Goal: Task Accomplishment & Management: Complete application form

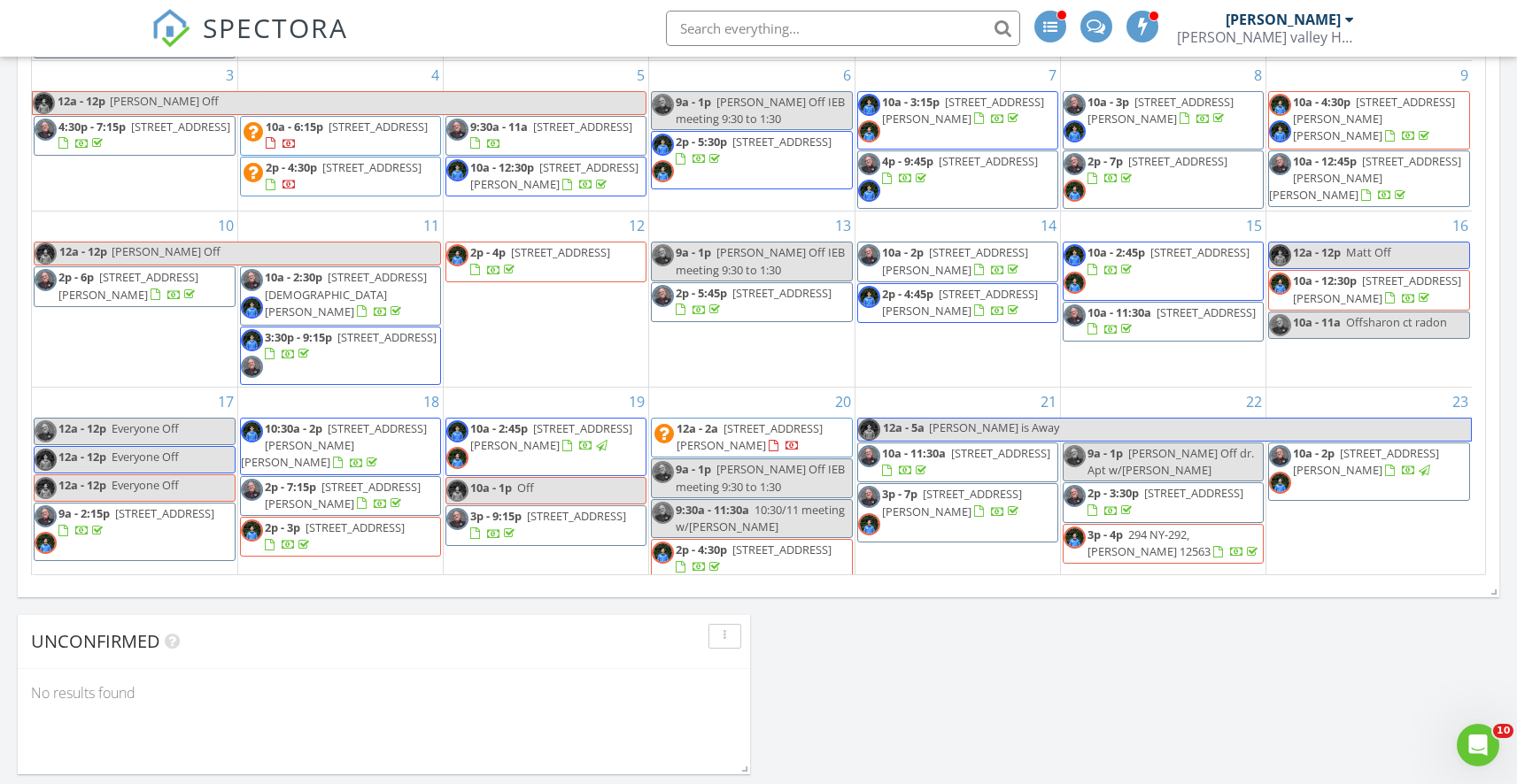
scroll to position [2435, 1544]
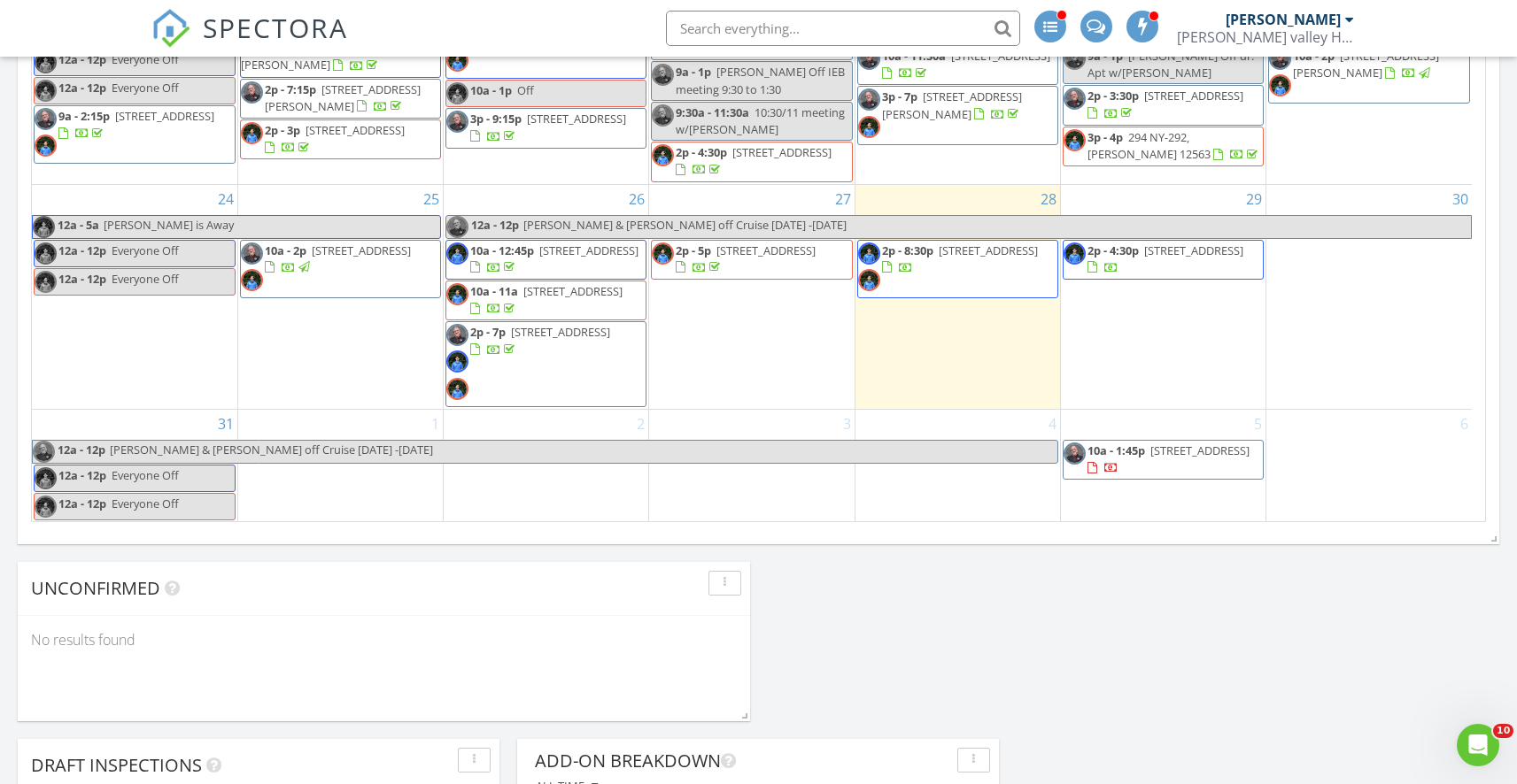
scroll to position [1197, 0]
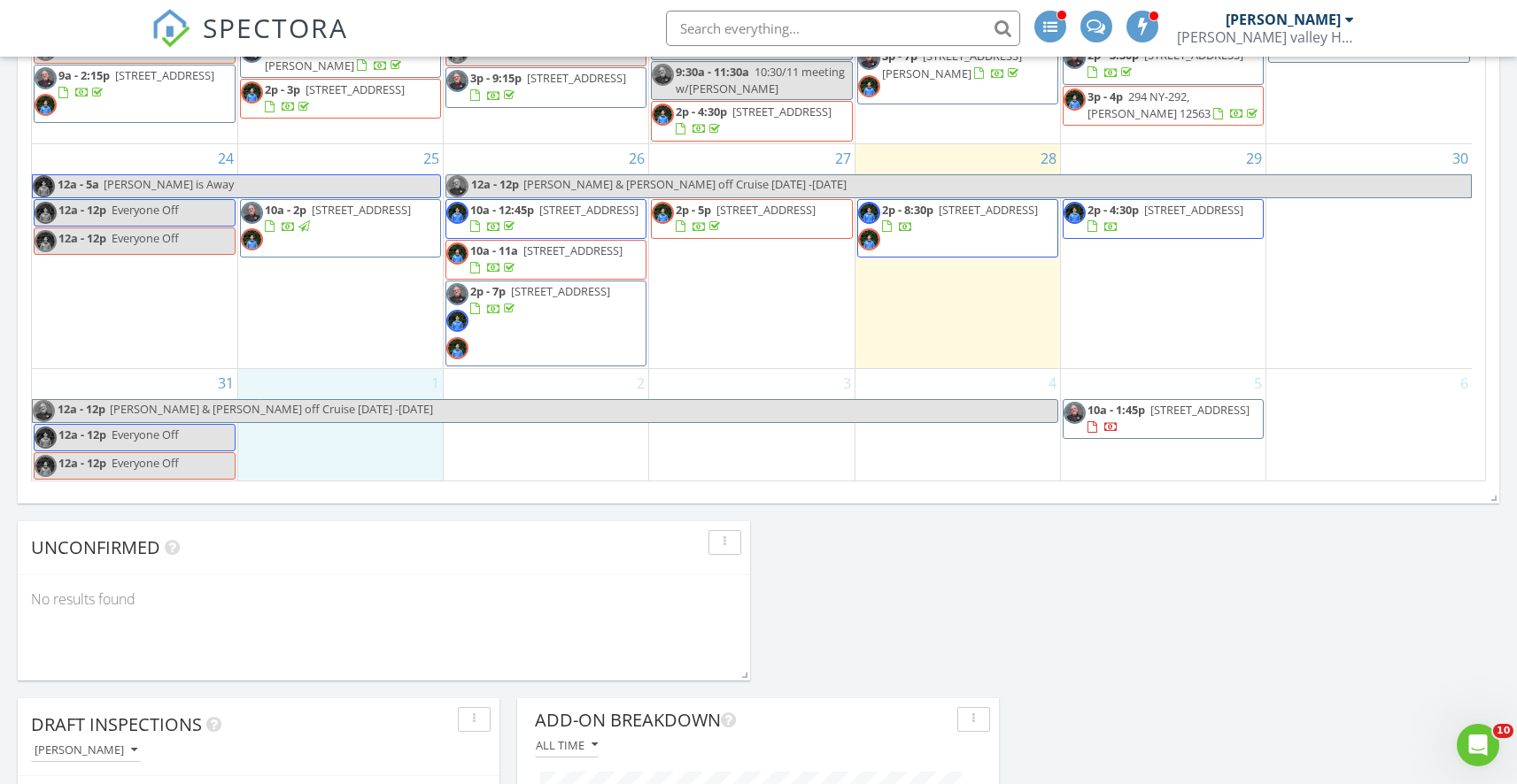
click at [328, 446] on div "1" at bounding box center [340, 425] width 205 height 113
click at [346, 378] on link "Inspection" at bounding box center [338, 371] width 91 height 28
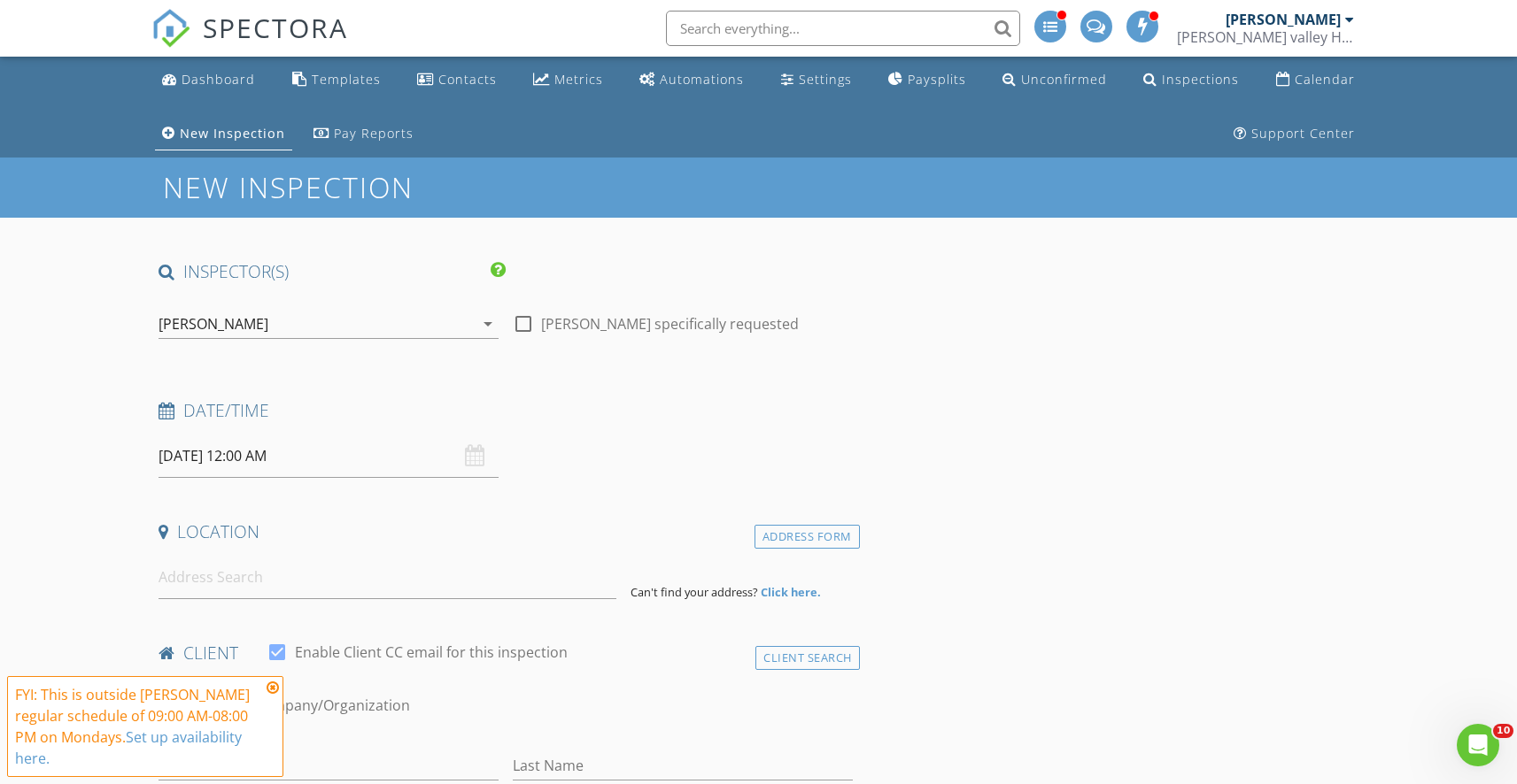
click at [295, 315] on div "[PERSON_NAME]" at bounding box center [316, 324] width 316 height 28
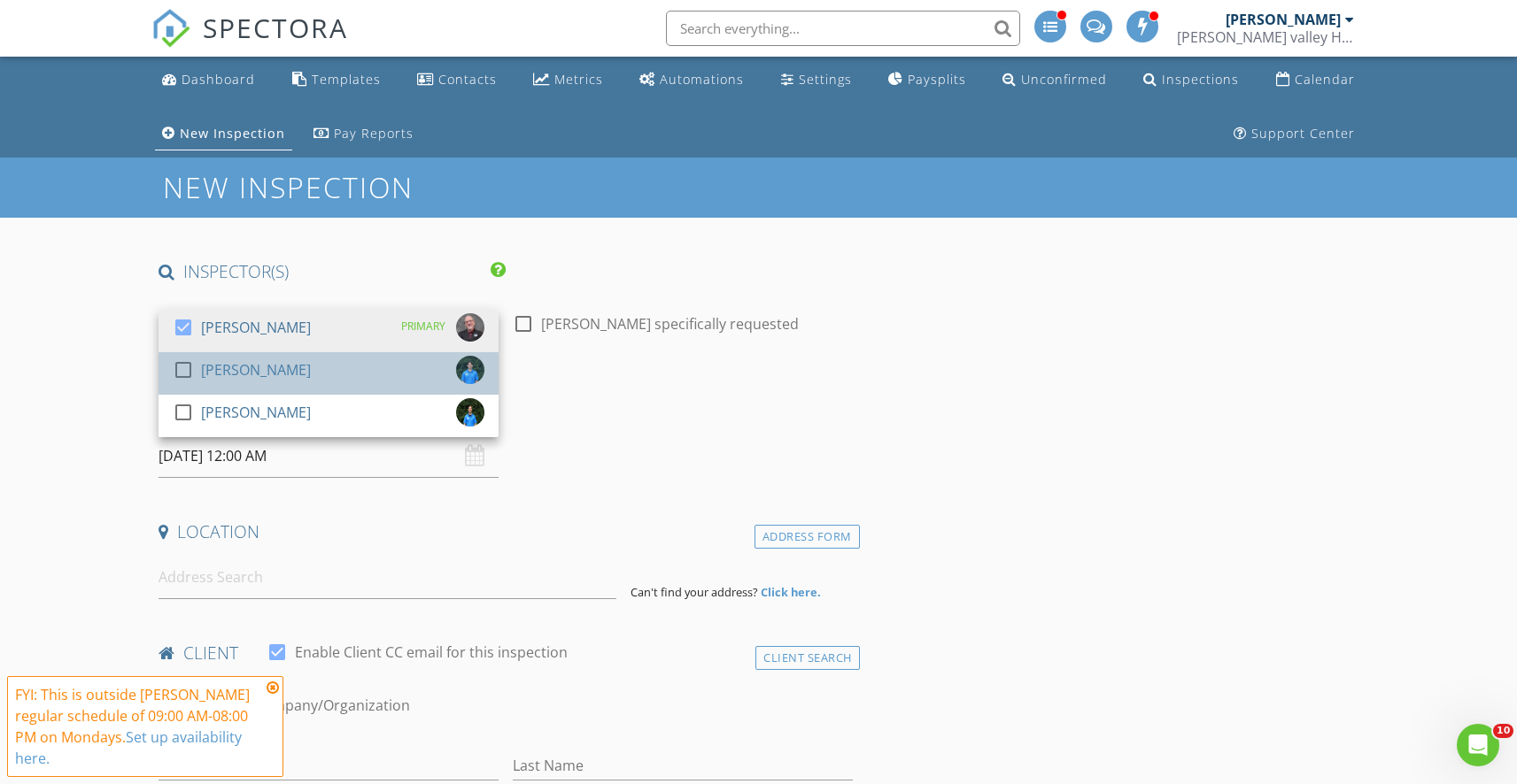
click at [238, 363] on div "[PERSON_NAME]" at bounding box center [256, 370] width 110 height 28
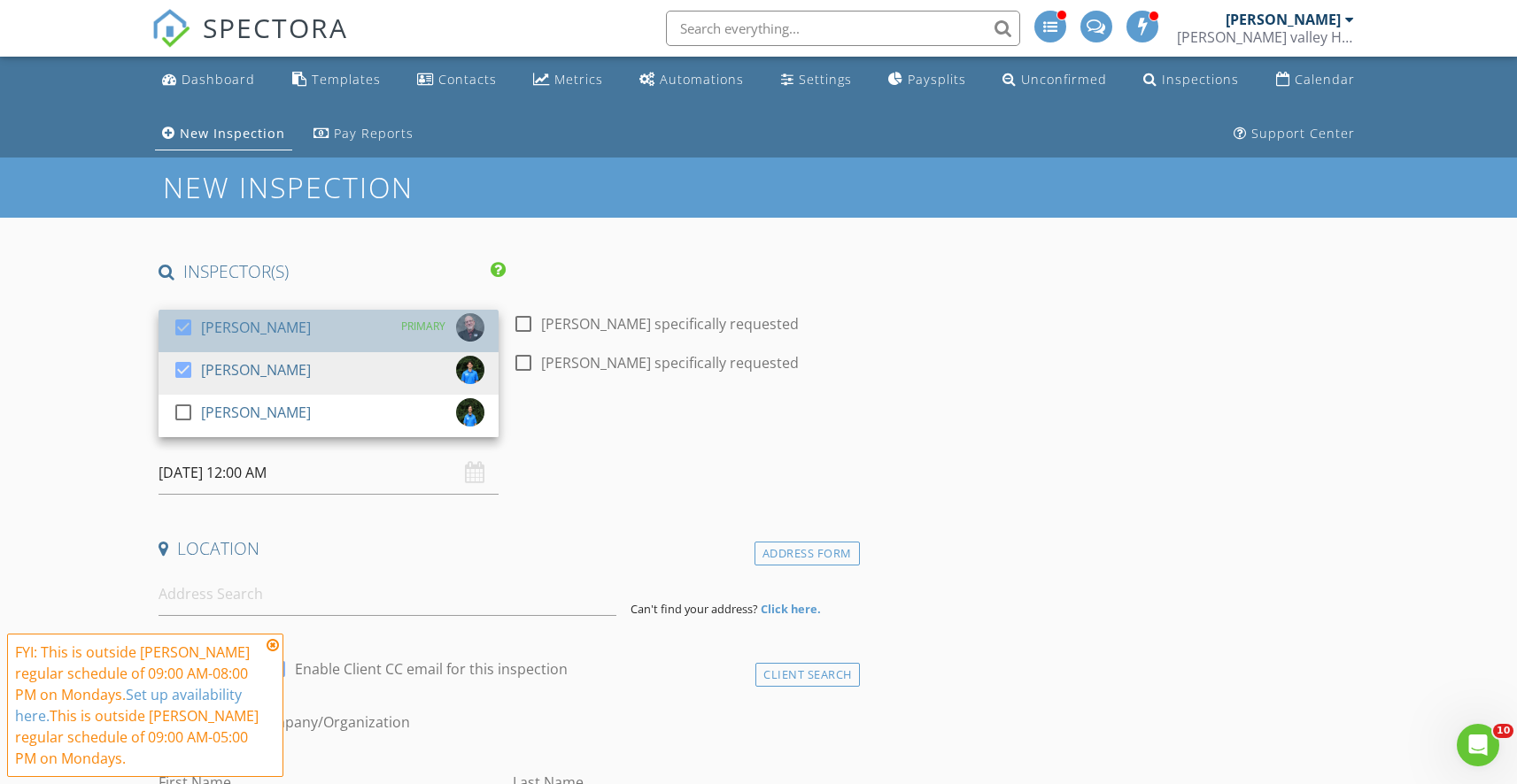
click at [232, 335] on div "[PERSON_NAME]" at bounding box center [256, 327] width 110 height 28
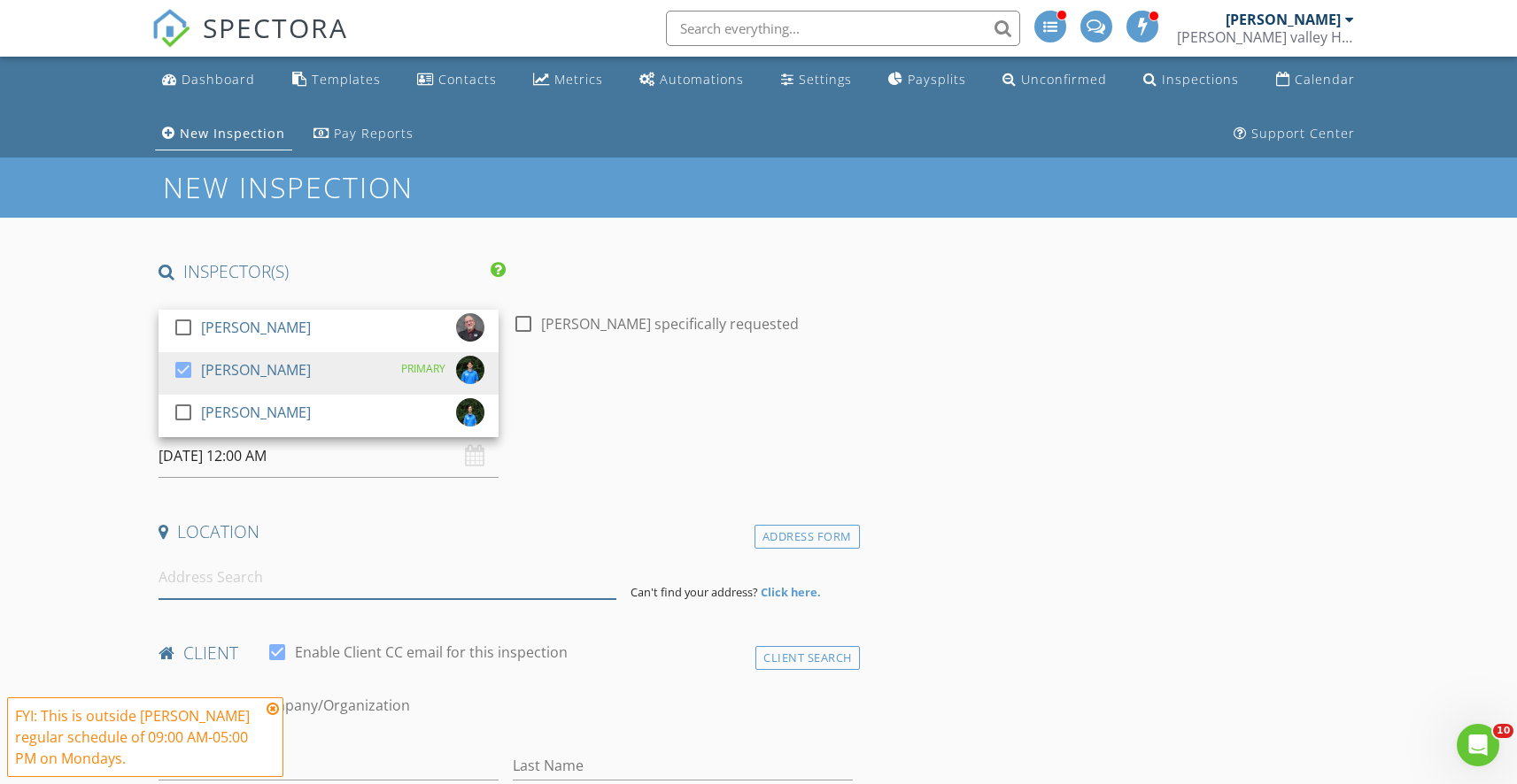
click at [306, 563] on input at bounding box center [387, 577] width 458 height 43
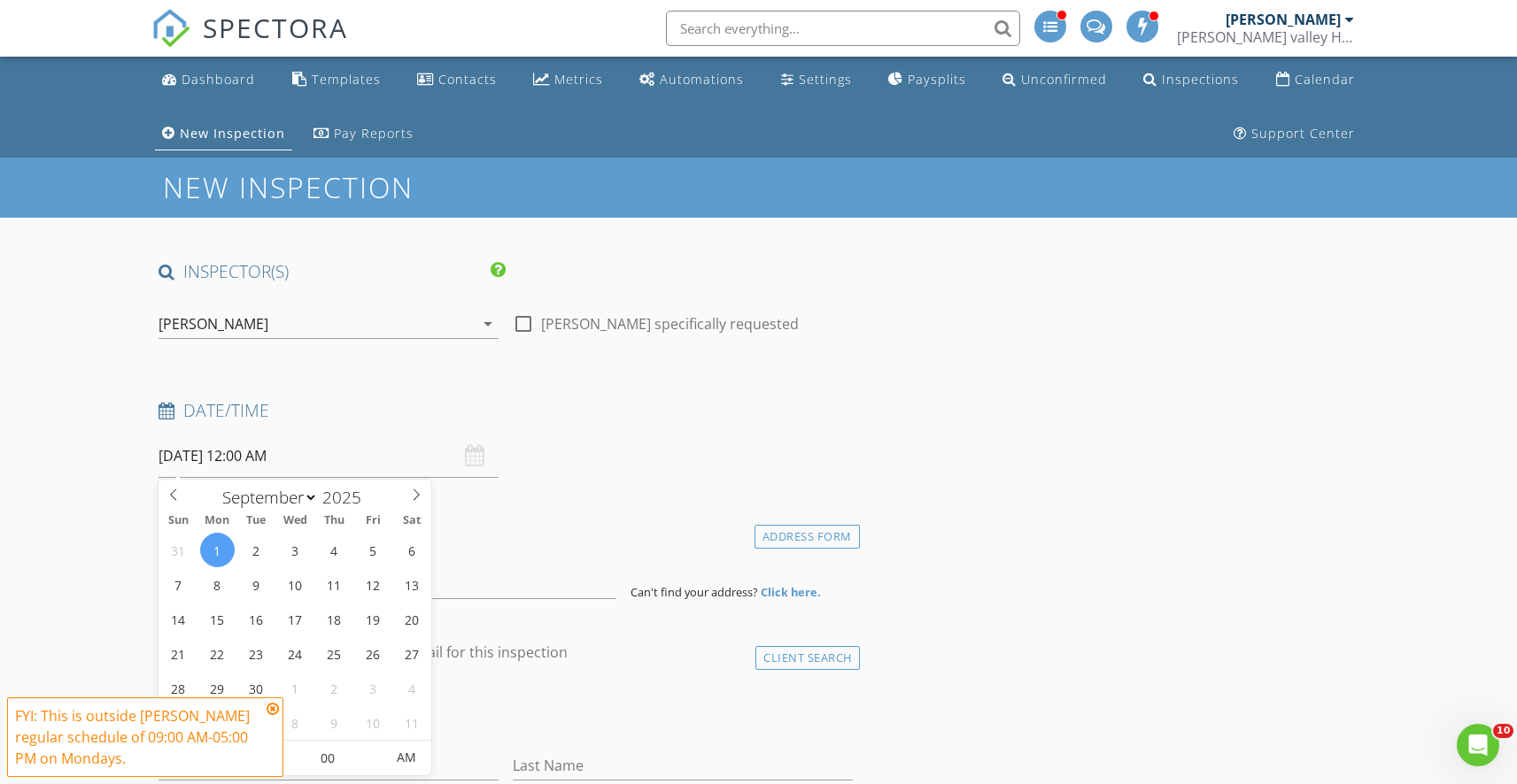
click at [322, 448] on input "09/01/2025 12:00 AM" at bounding box center [328, 456] width 340 height 43
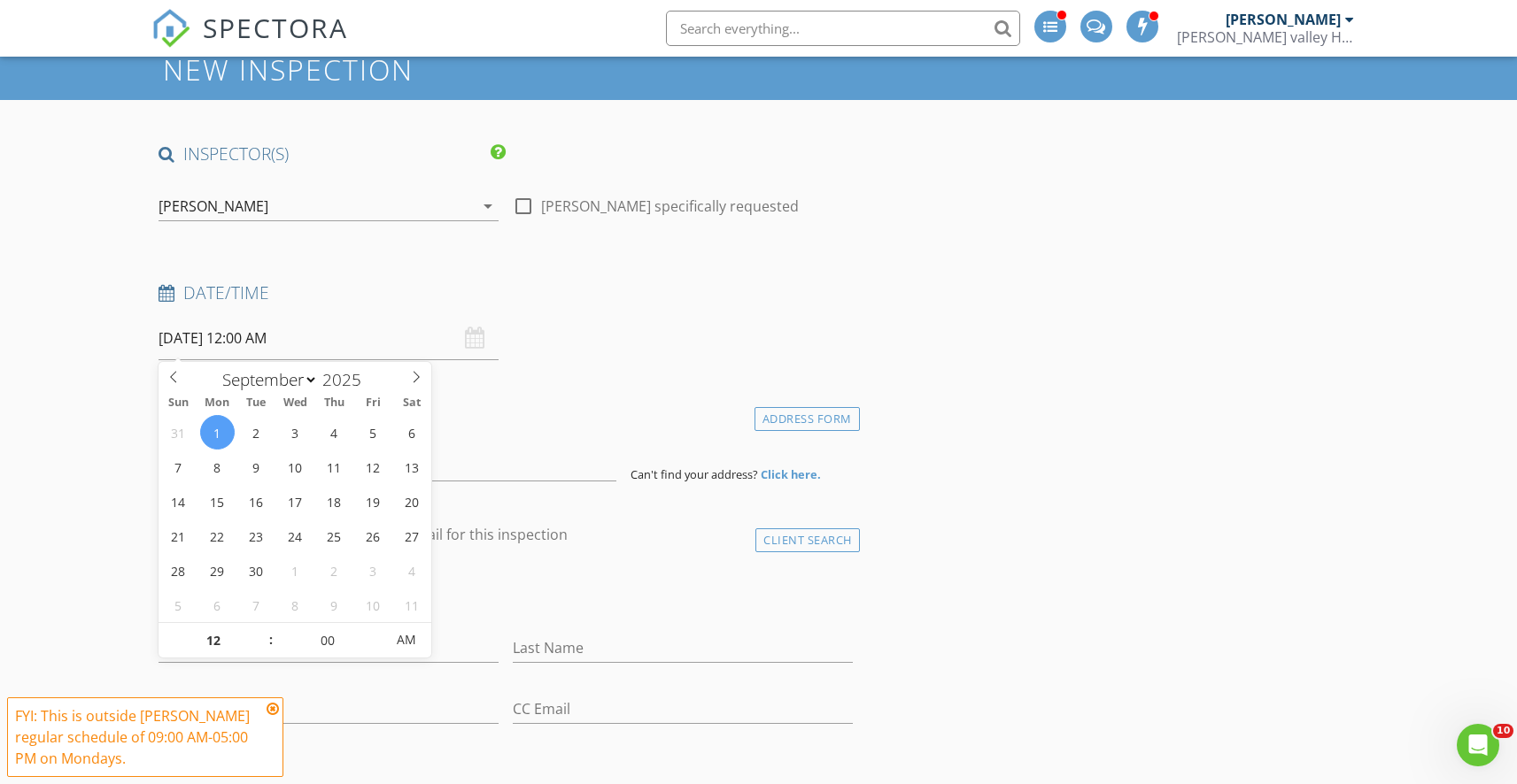
scroll to position [151, 0]
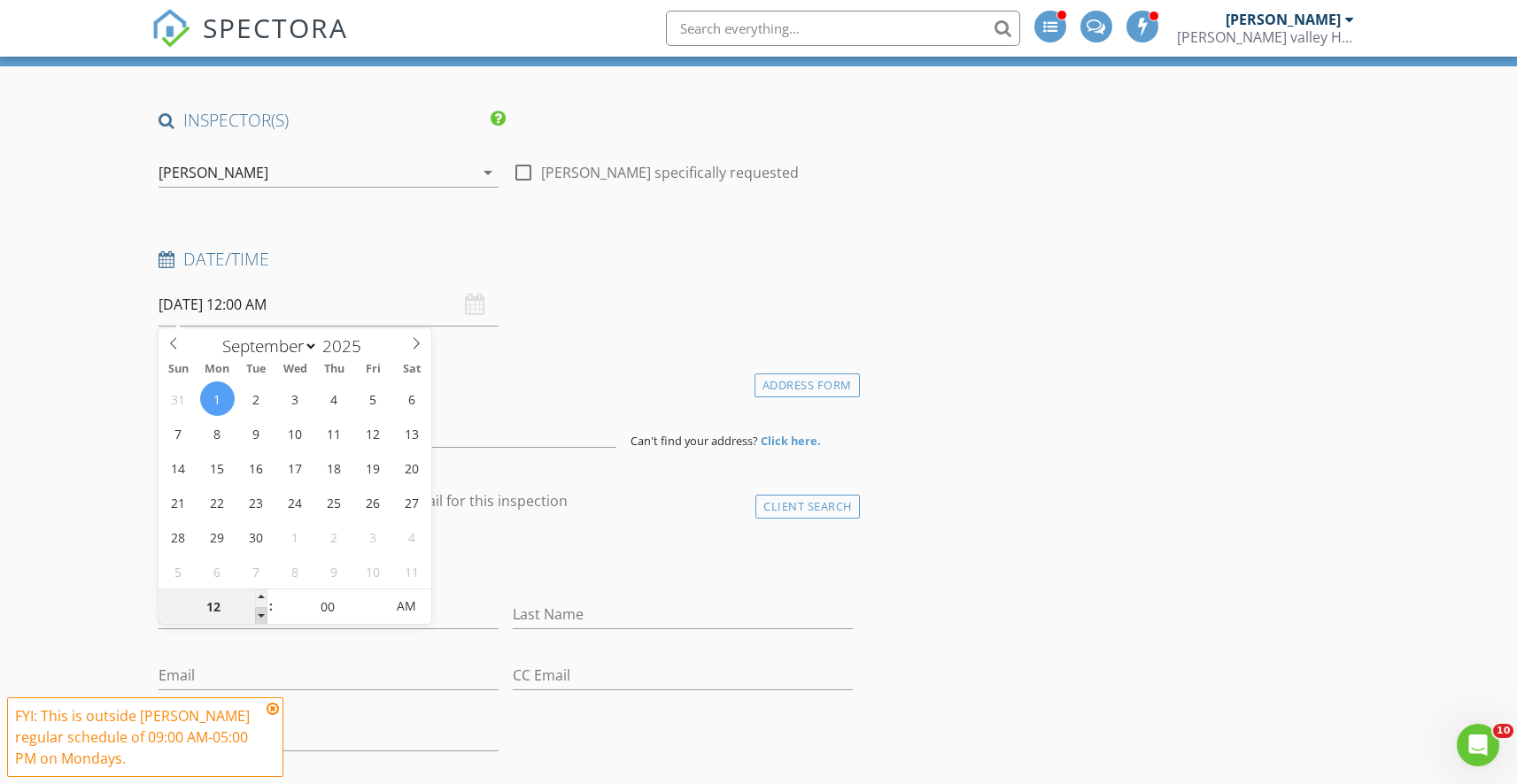
type input "11"
type input "09/01/2025 11:00 PM"
click at [264, 615] on span at bounding box center [261, 615] width 13 height 17
type input "10"
click at [264, 615] on span at bounding box center [261, 615] width 13 height 17
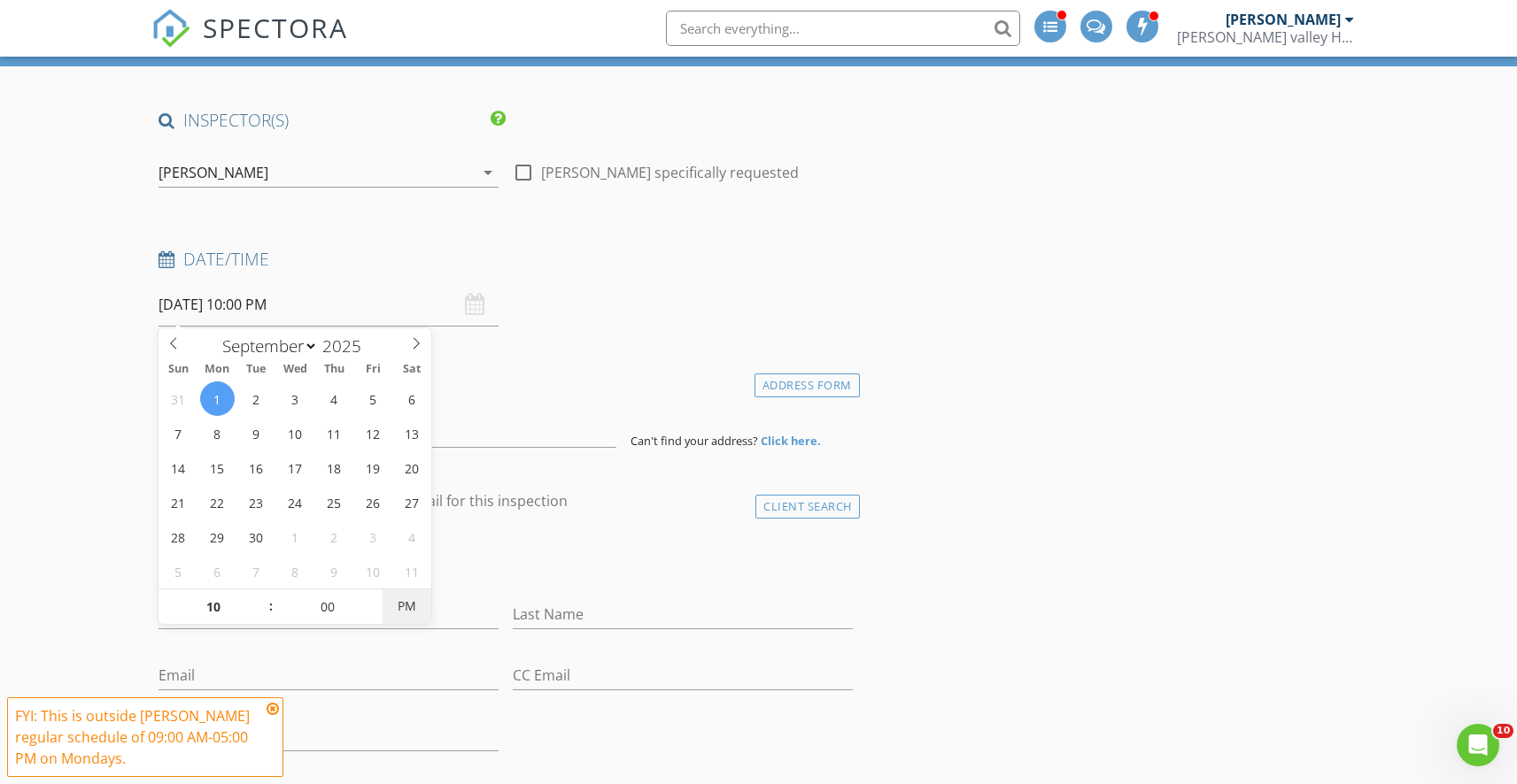
type input "09/01/2025 10:00 AM"
click at [395, 604] on span "PM" at bounding box center [406, 606] width 49 height 36
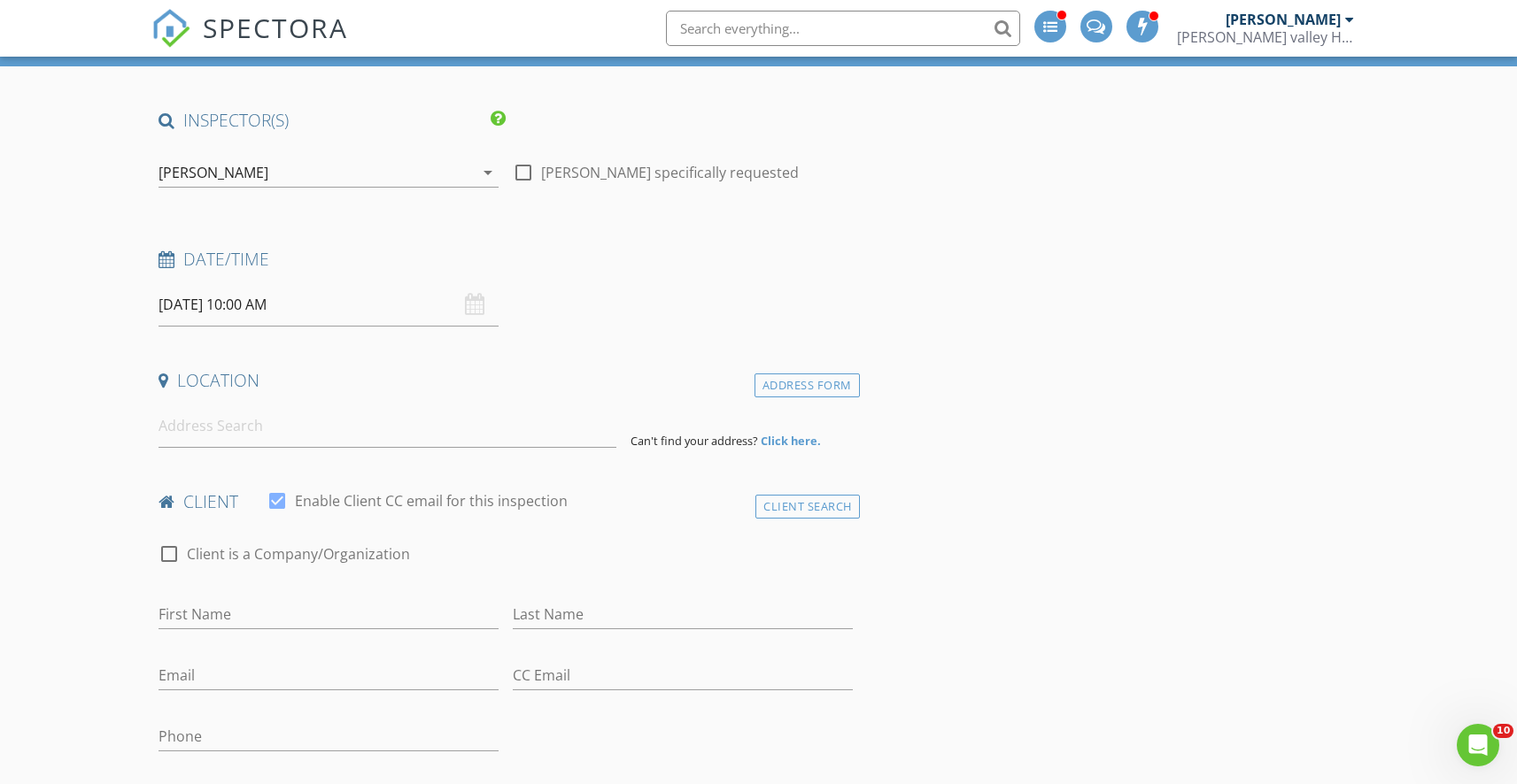
click at [241, 436] on input at bounding box center [387, 425] width 458 height 43
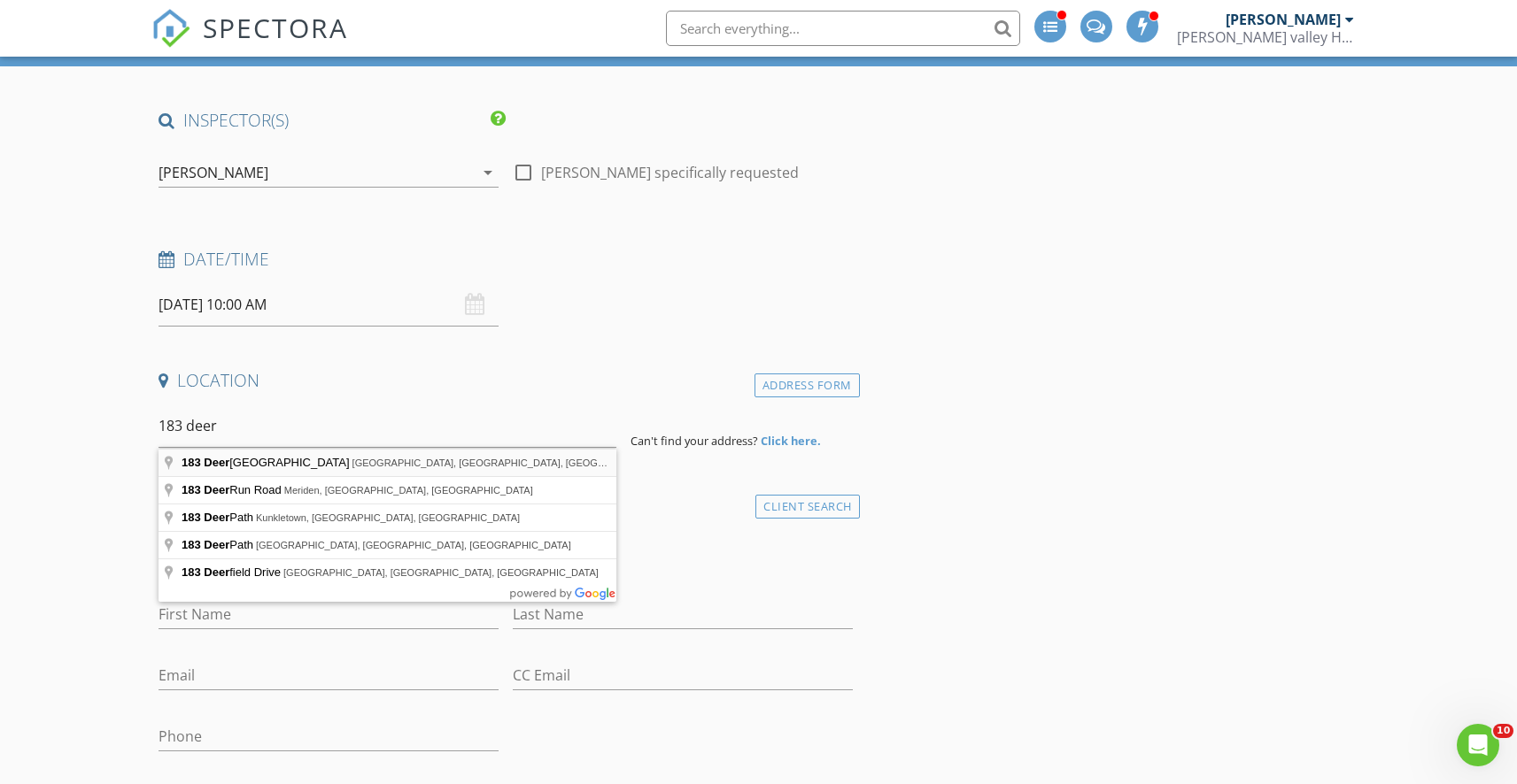
type input "183 Deer Court Drive, Middletown, NY, USA"
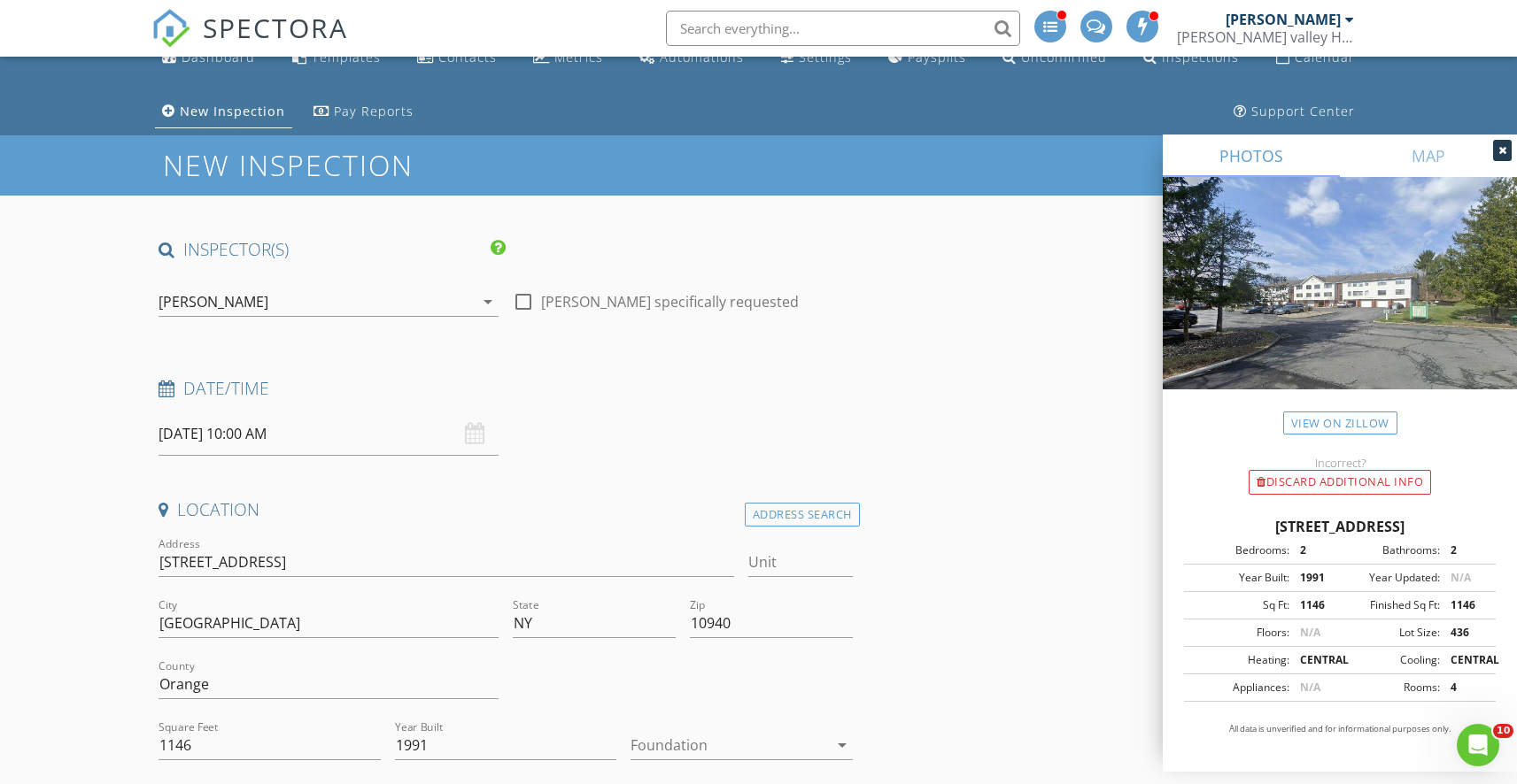
scroll to position [20, 0]
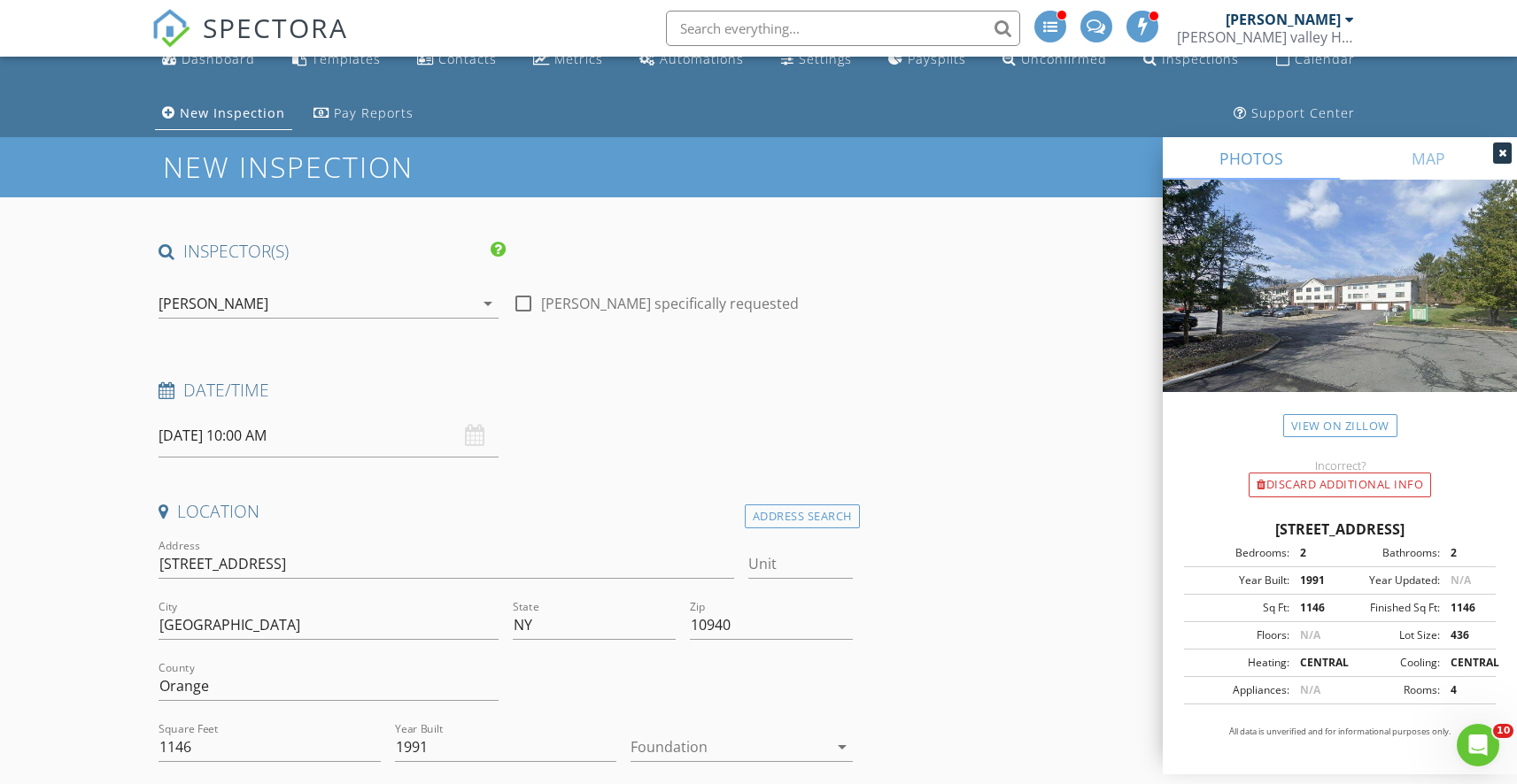
click at [523, 304] on div at bounding box center [523, 304] width 30 height 30
checkbox input "true"
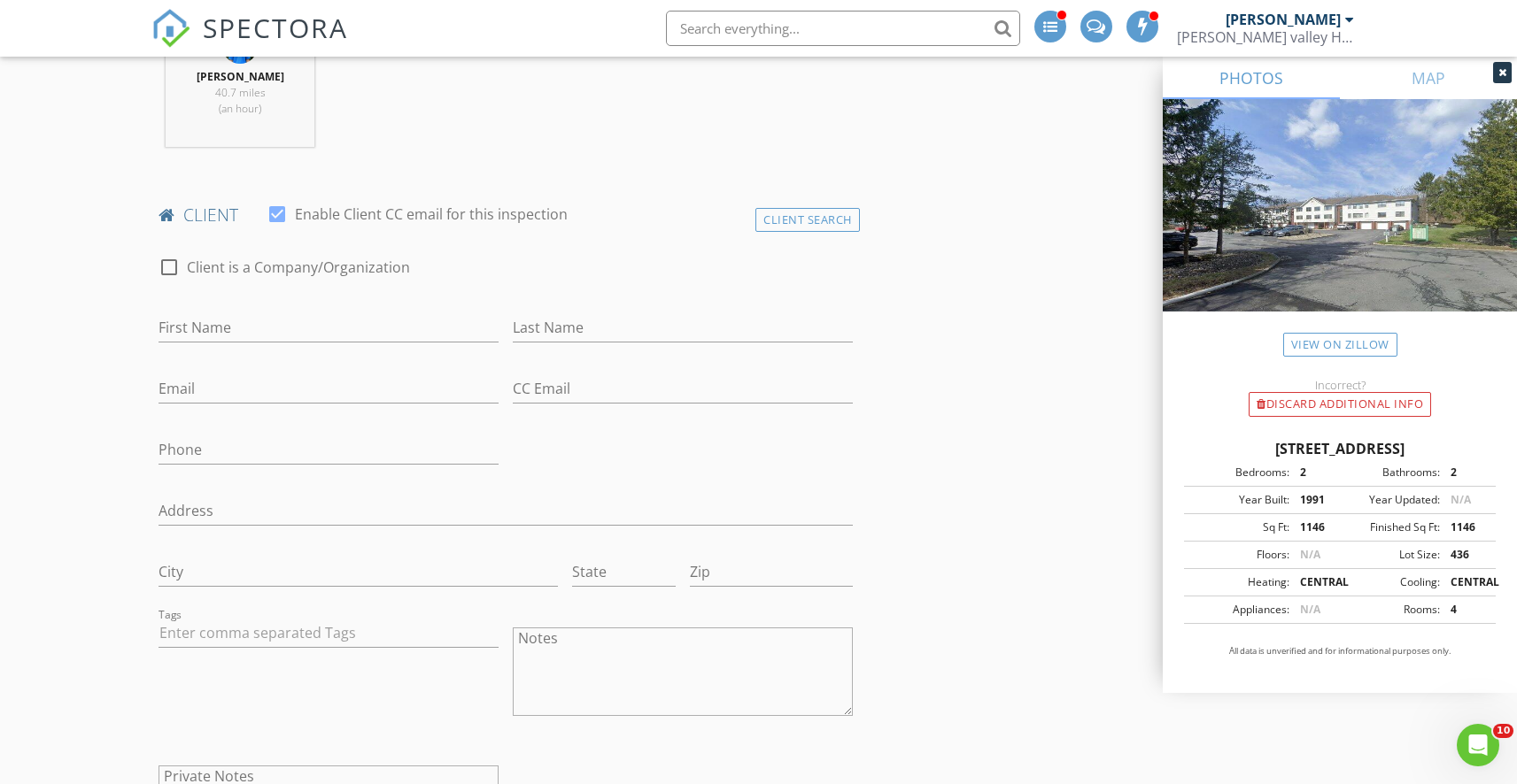
scroll to position [832, 0]
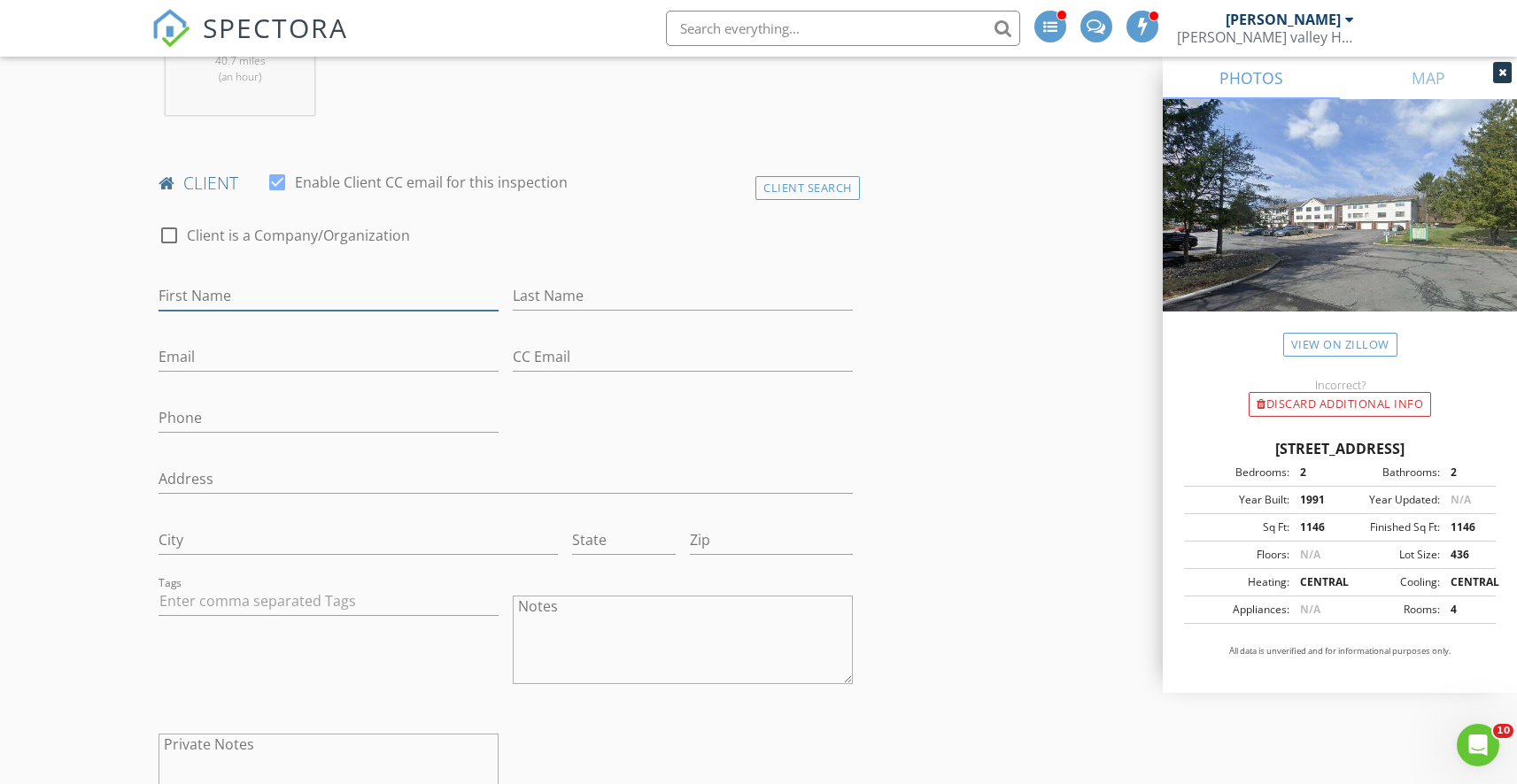
click at [216, 298] on input "First Name" at bounding box center [328, 296] width 340 height 29
type input "Andrew"
click at [613, 282] on input "Last Name" at bounding box center [682, 296] width 340 height 29
type input "Chin"
click at [274, 364] on input "Email" at bounding box center [328, 358] width 340 height 29
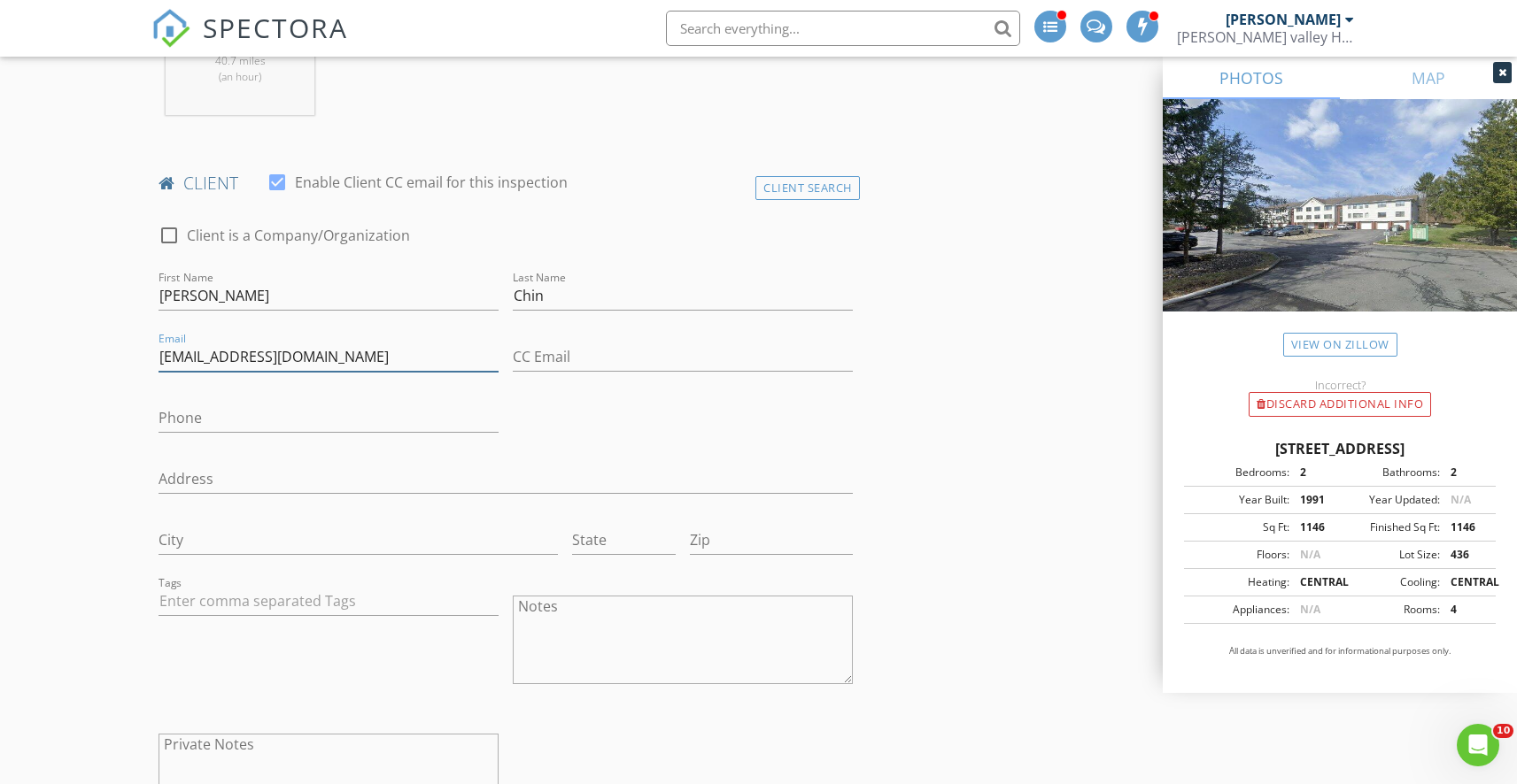
type input "apc111893@yahoo.com"
click at [186, 411] on input "Phone" at bounding box center [328, 418] width 340 height 29
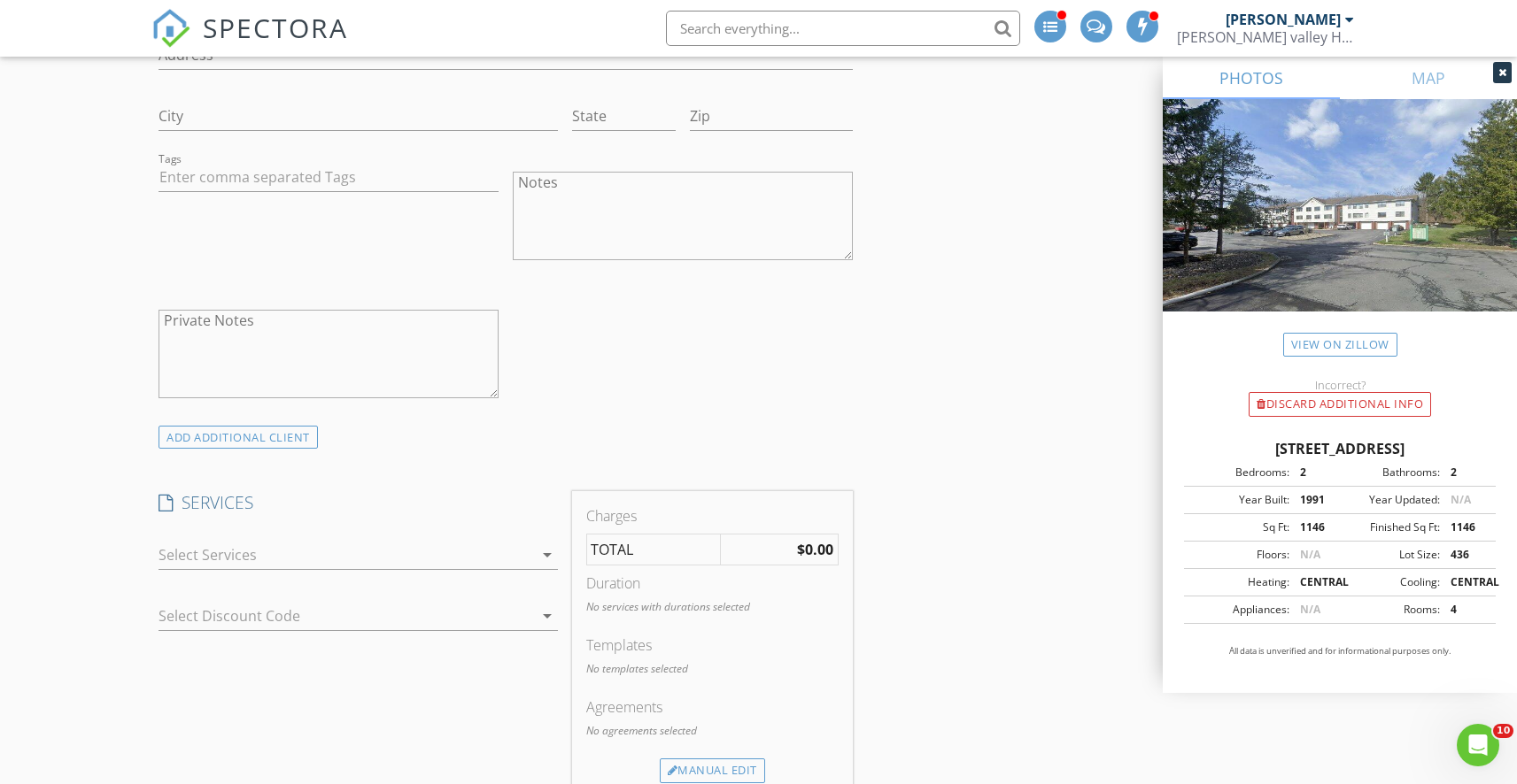
scroll to position [1258, 0]
type input "631-357-2890"
click at [495, 551] on div at bounding box center [345, 553] width 373 height 28
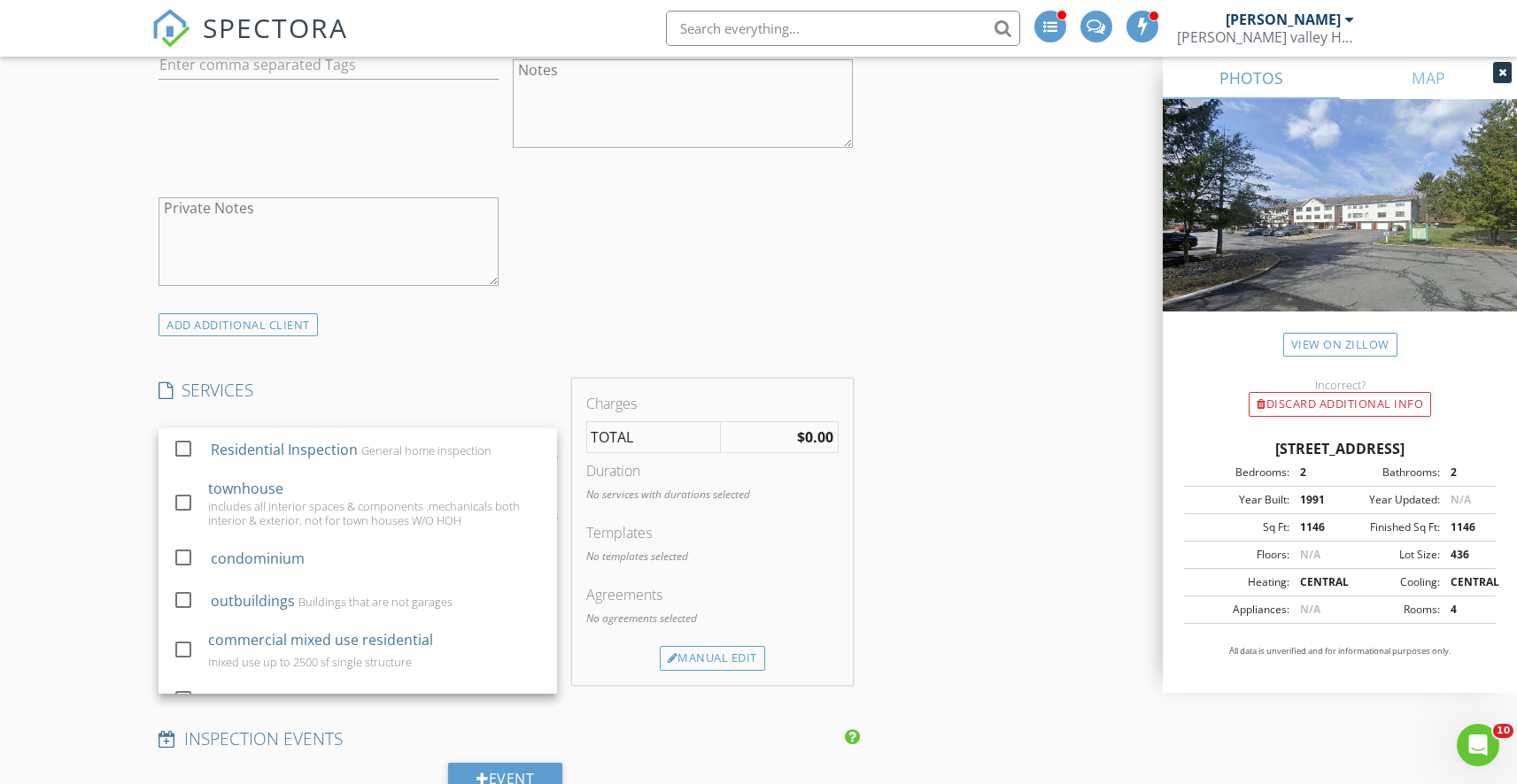
scroll to position [1389, 0]
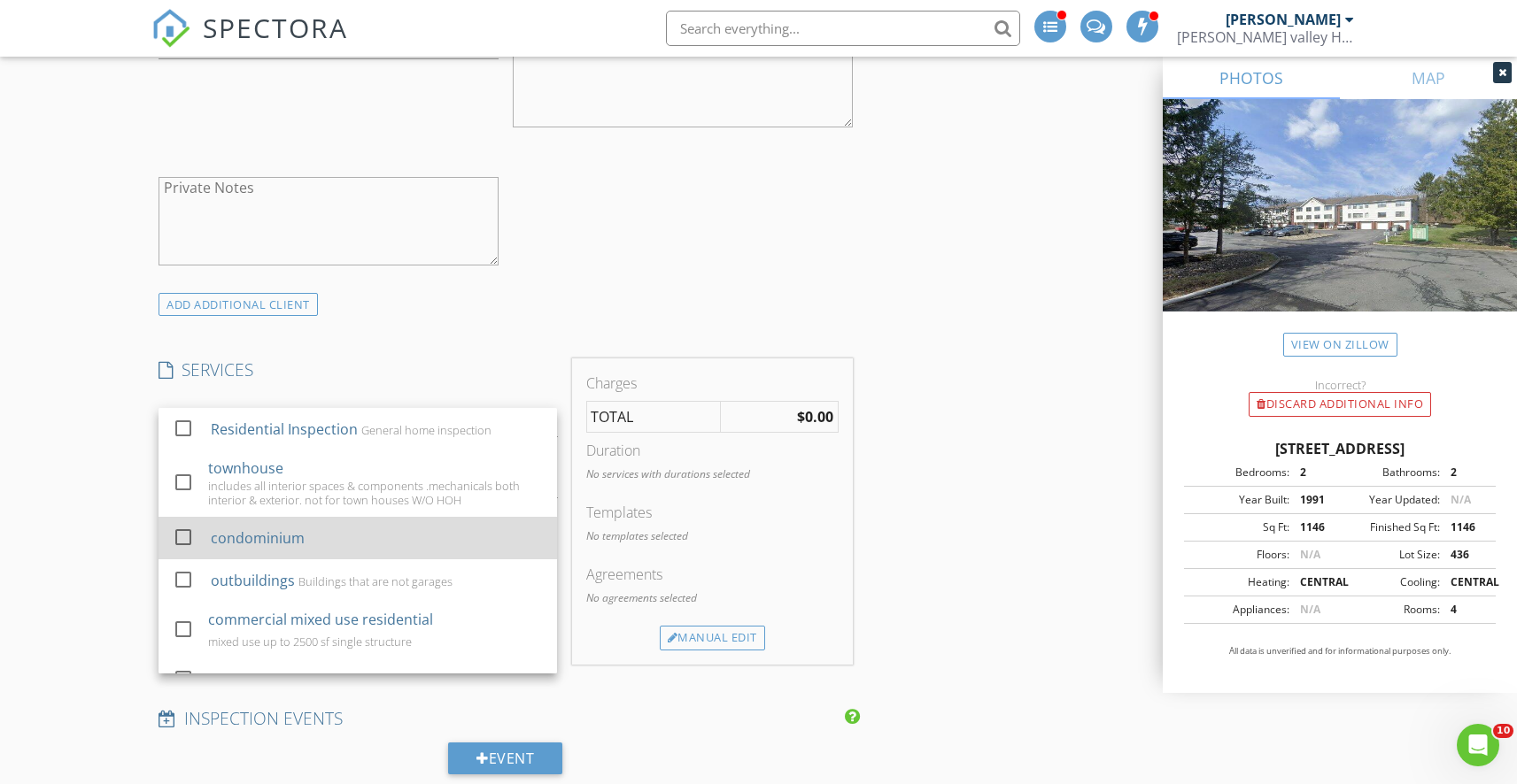
click at [319, 532] on div "condominium" at bounding box center [377, 538] width 332 height 36
checkbox input "true"
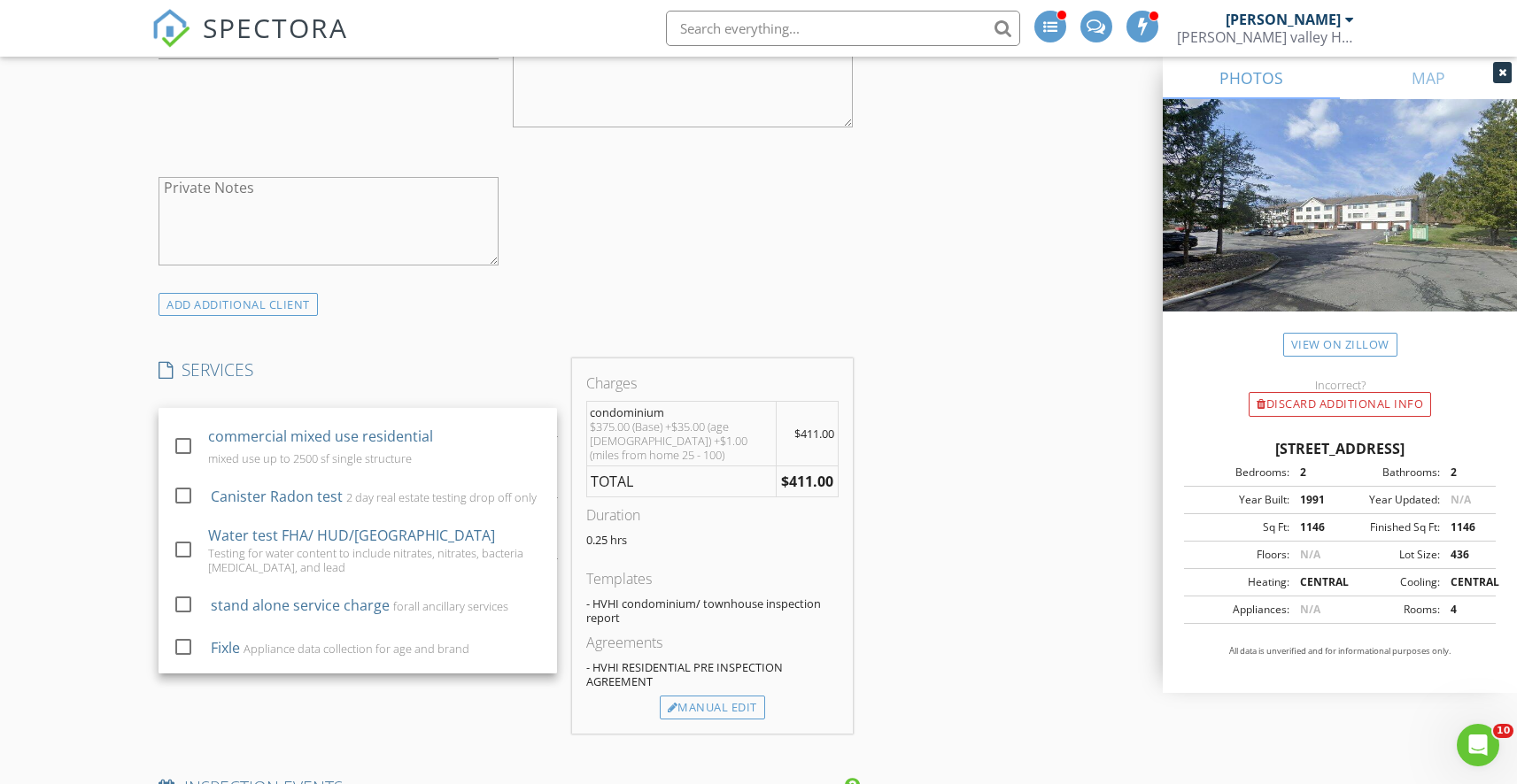
scroll to position [0, 0]
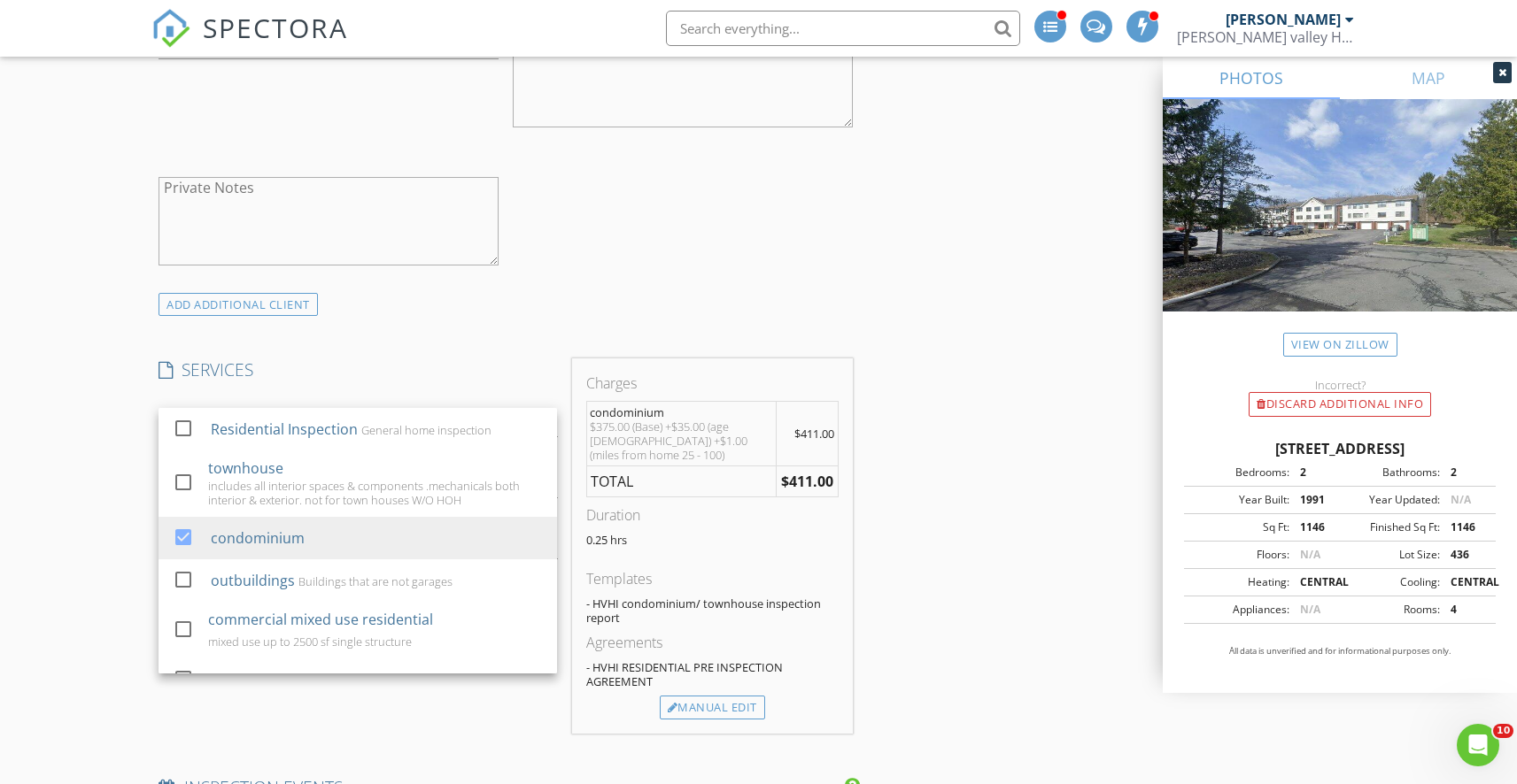
click at [85, 552] on div "New Inspection INSPECTOR(S) check_box_outline_blank David Roth check_box Matt D…" at bounding box center [758, 707] width 1517 height 3878
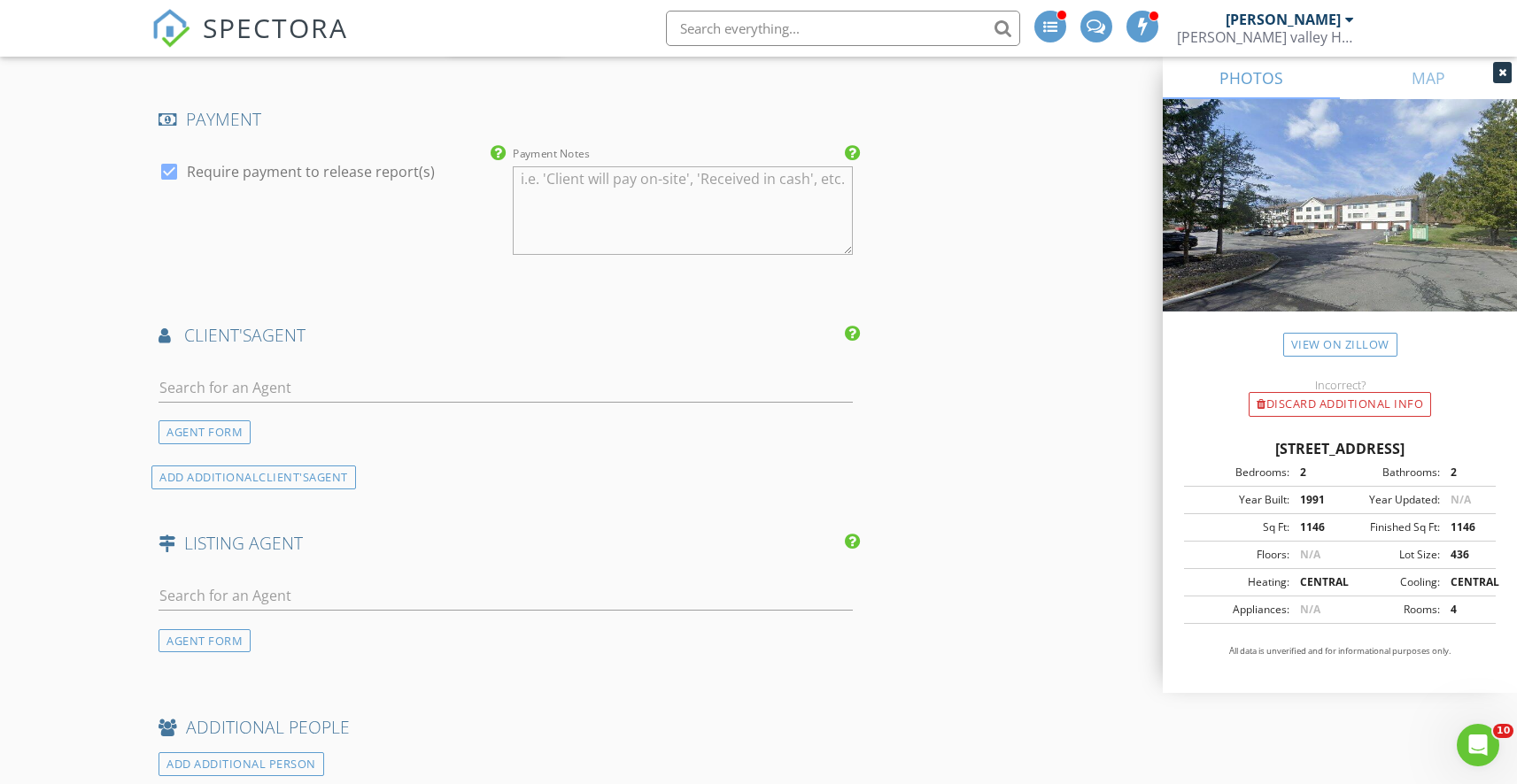
scroll to position [2212, 0]
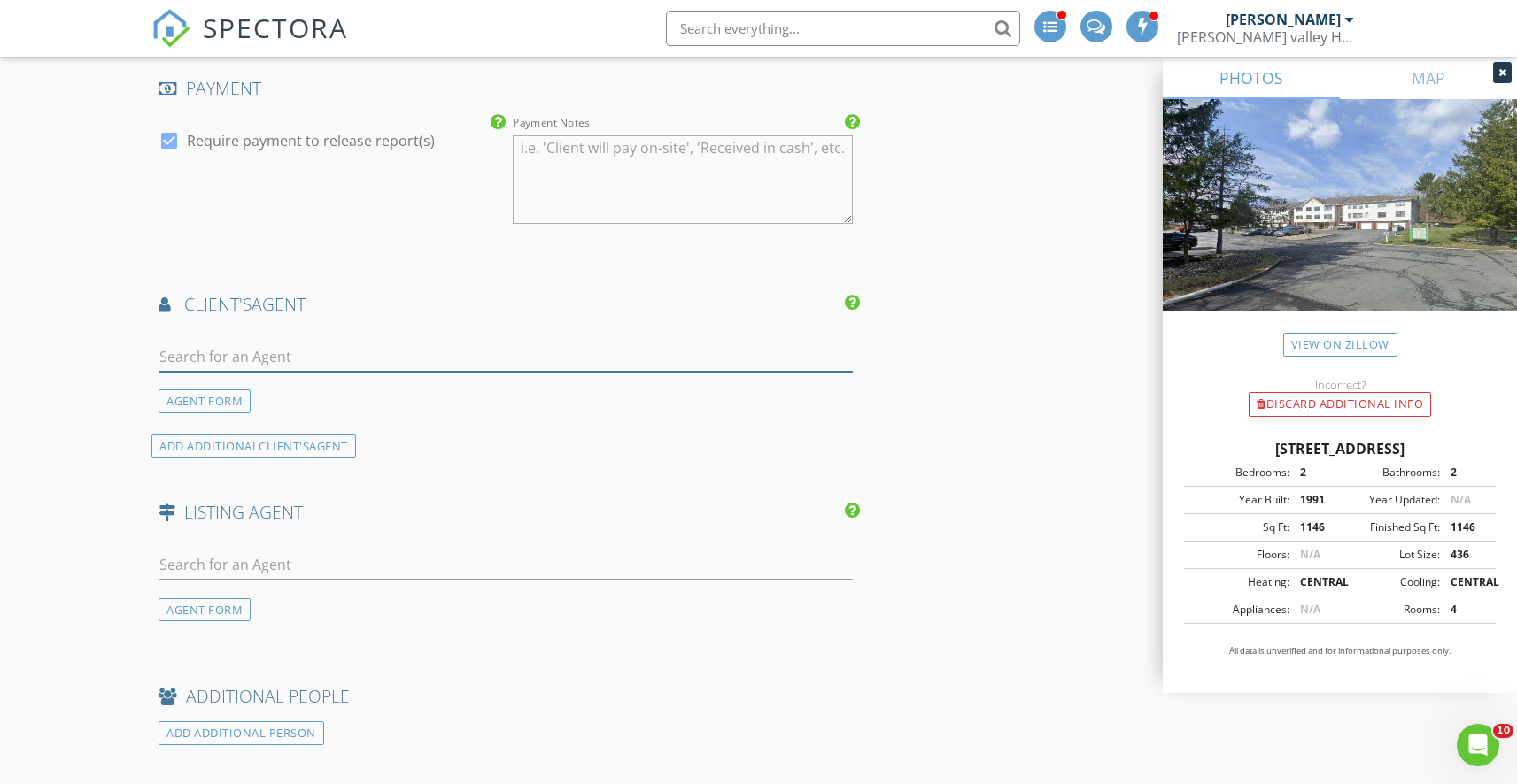
click at [239, 357] on input "text" at bounding box center [505, 358] width 693 height 29
click at [229, 350] on input "text" at bounding box center [505, 358] width 693 height 29
type input "b"
click at [190, 400] on div "AGENT FORM" at bounding box center [205, 402] width 92 height 24
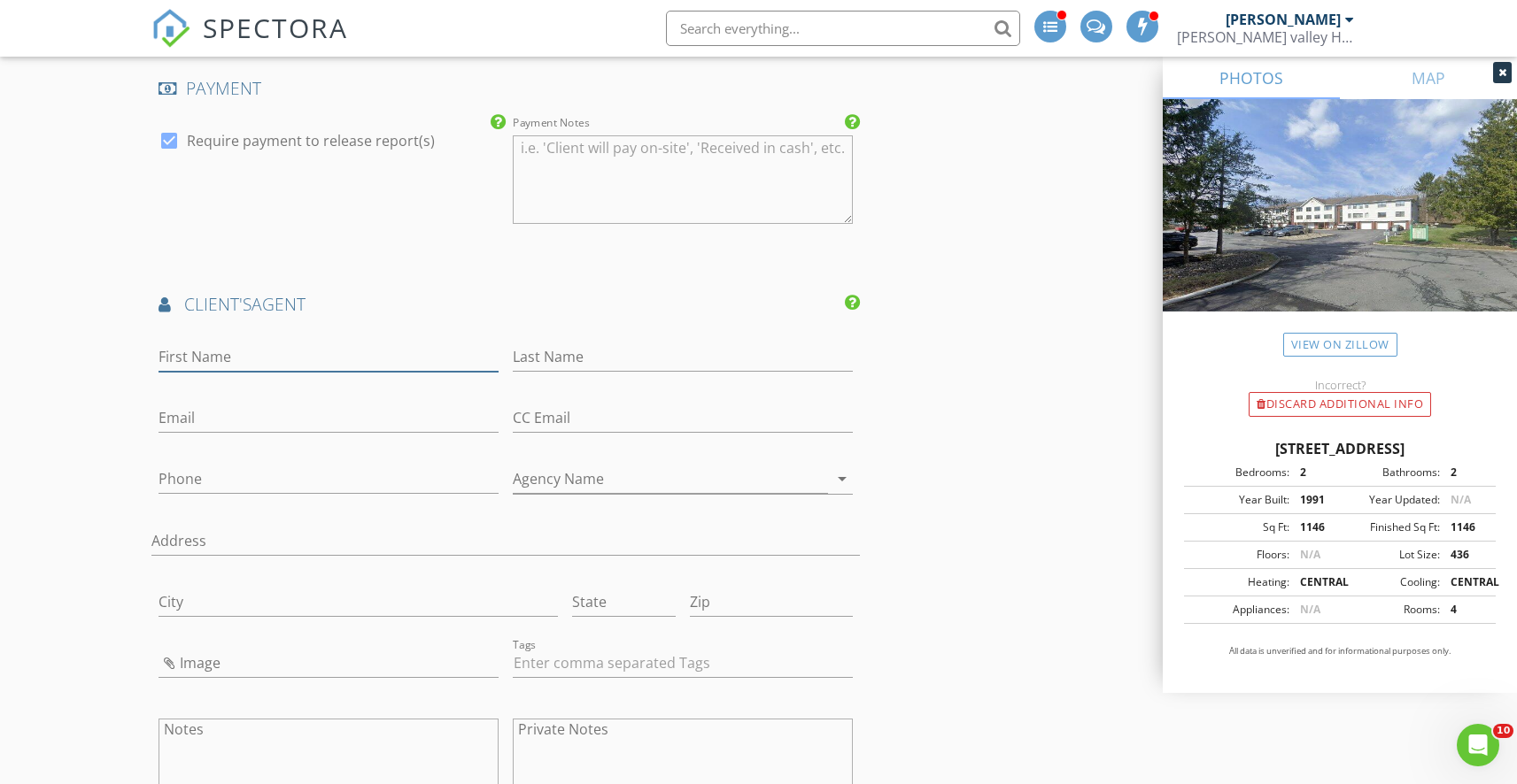
click at [225, 354] on input "First Name" at bounding box center [328, 358] width 340 height 29
type input "Brandon"
click at [600, 344] on input "Last Name" at bounding box center [682, 358] width 340 height 29
type input "n"
type input "Nielsen"
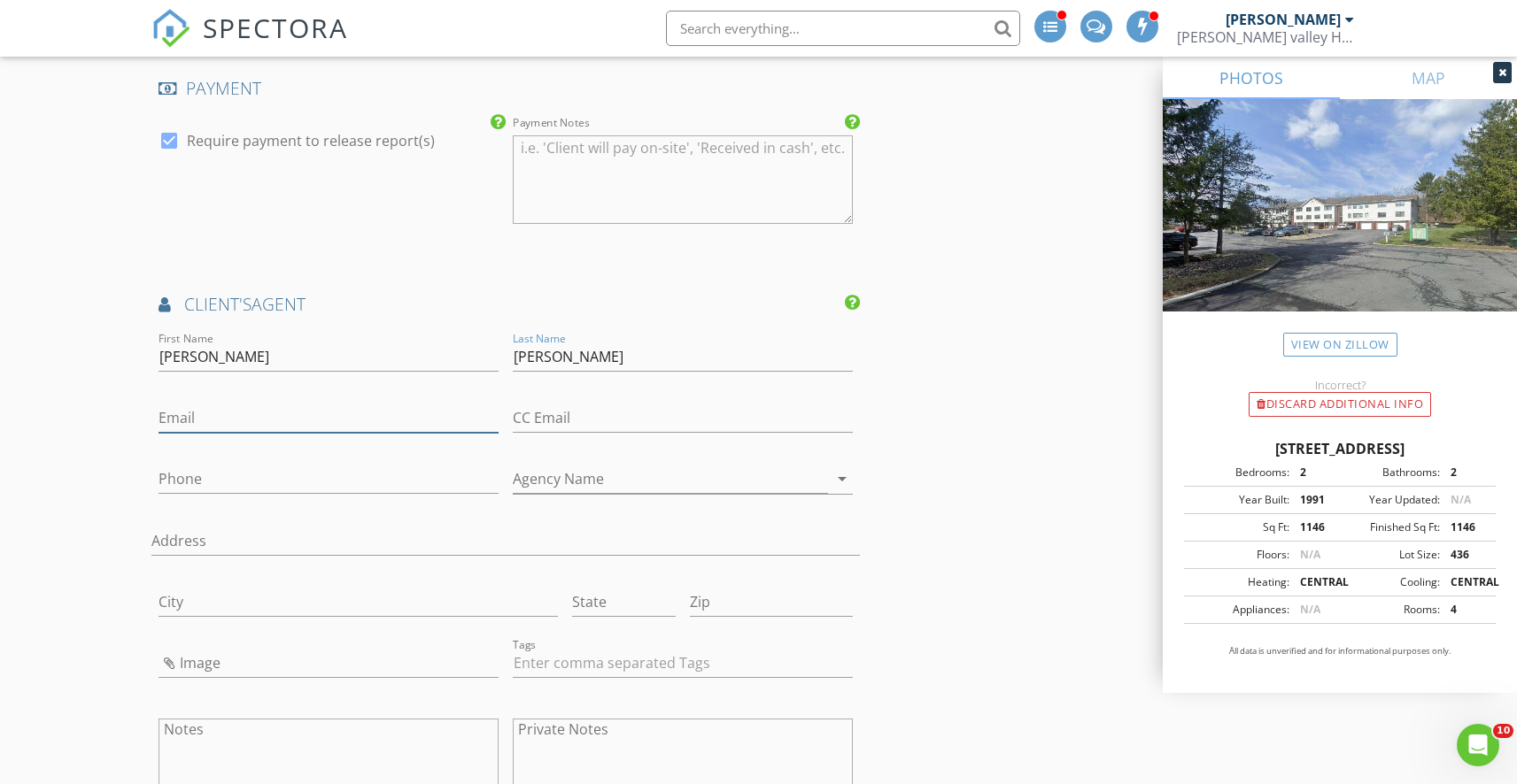
click at [248, 416] on input "Email" at bounding box center [328, 418] width 340 height 29
type input "brandon.nielsen@gmail.com"
click at [222, 471] on input "Phone" at bounding box center [328, 480] width 340 height 29
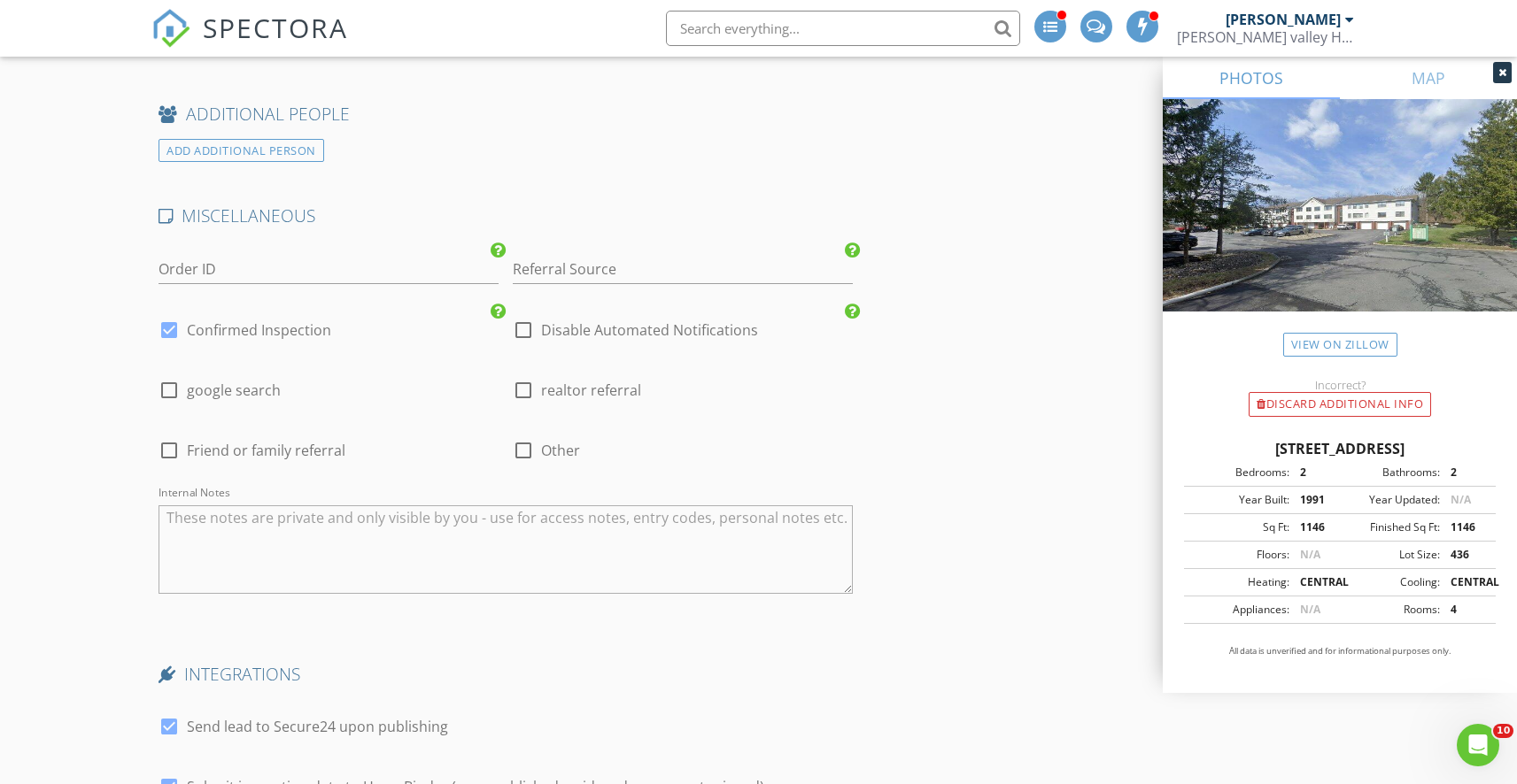
scroll to position [3247, 0]
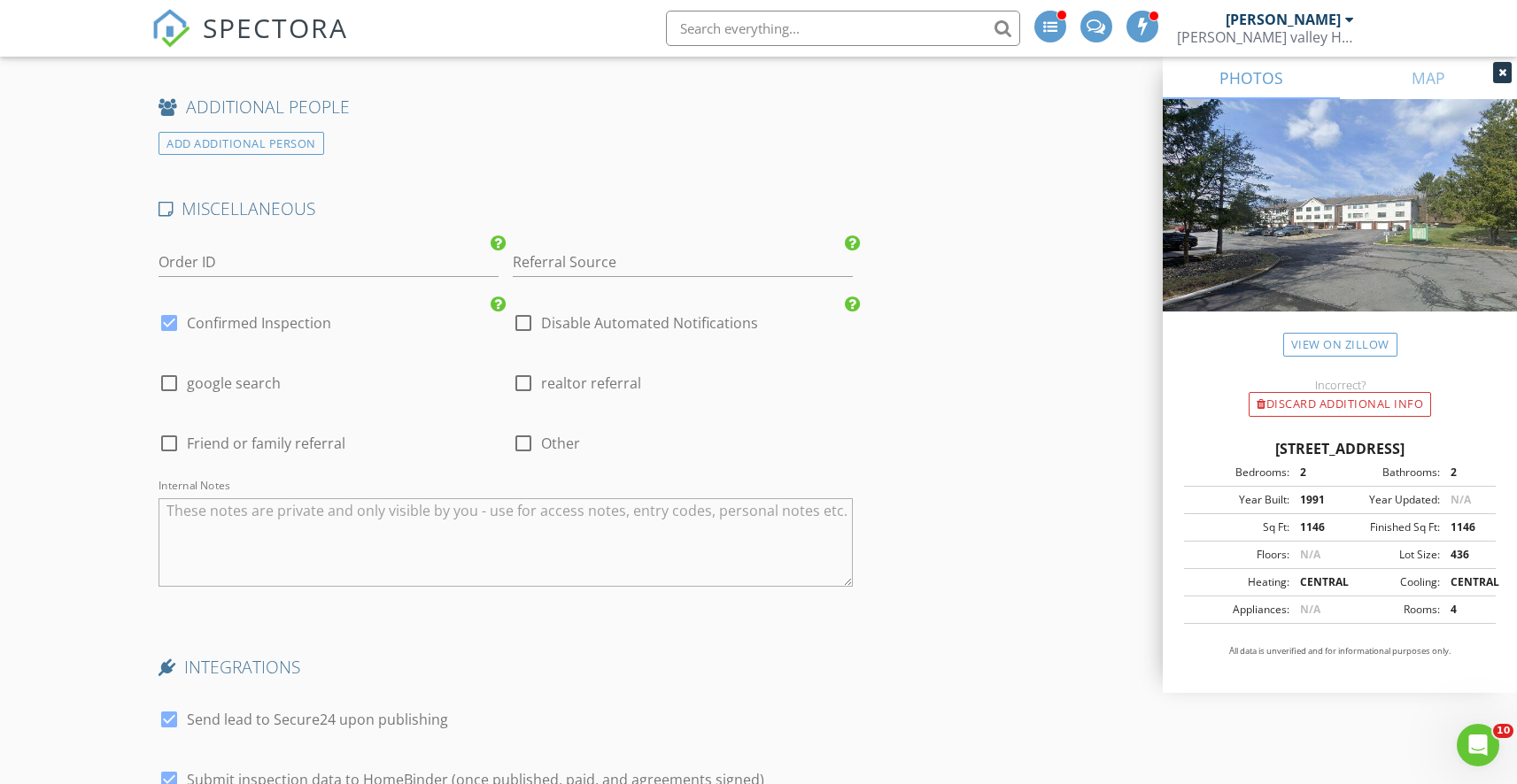
type input "845-238-0504"
click at [293, 520] on textarea "Internal Notes" at bounding box center [505, 542] width 693 height 89
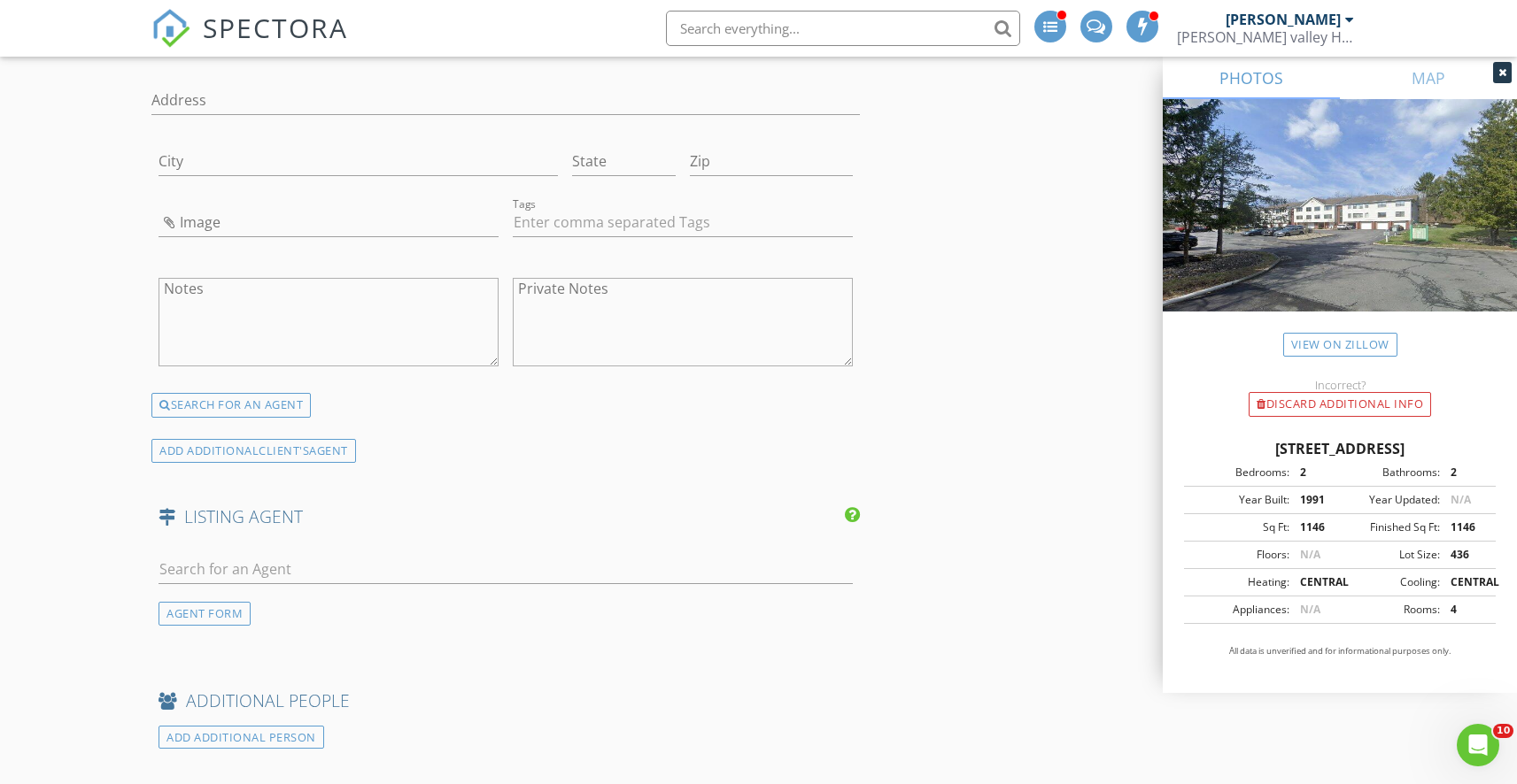
scroll to position [3695, 0]
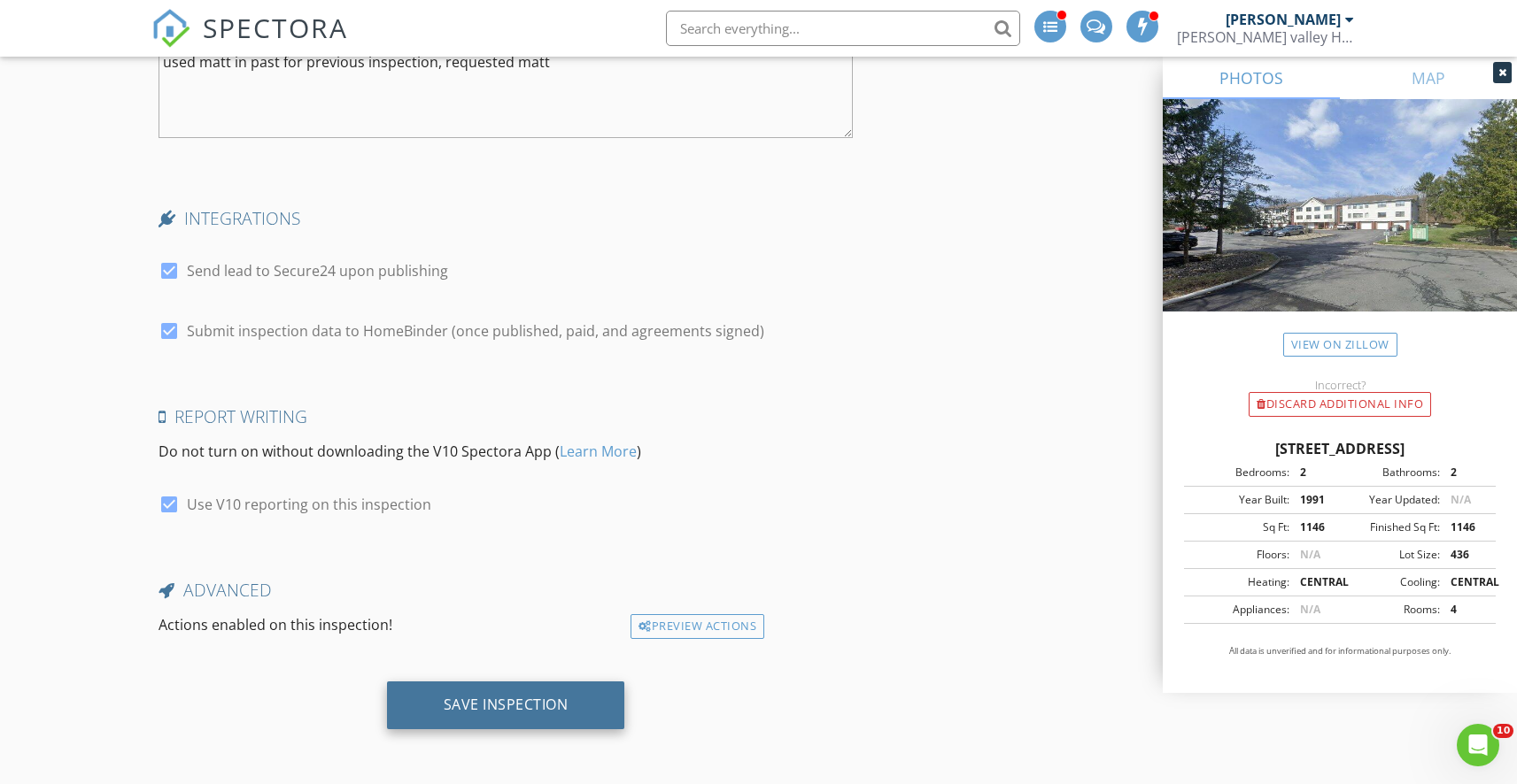
type textarea "used matt in past for previous inspection, requested matt"
click at [476, 686] on div "Save Inspection" at bounding box center [506, 705] width 238 height 48
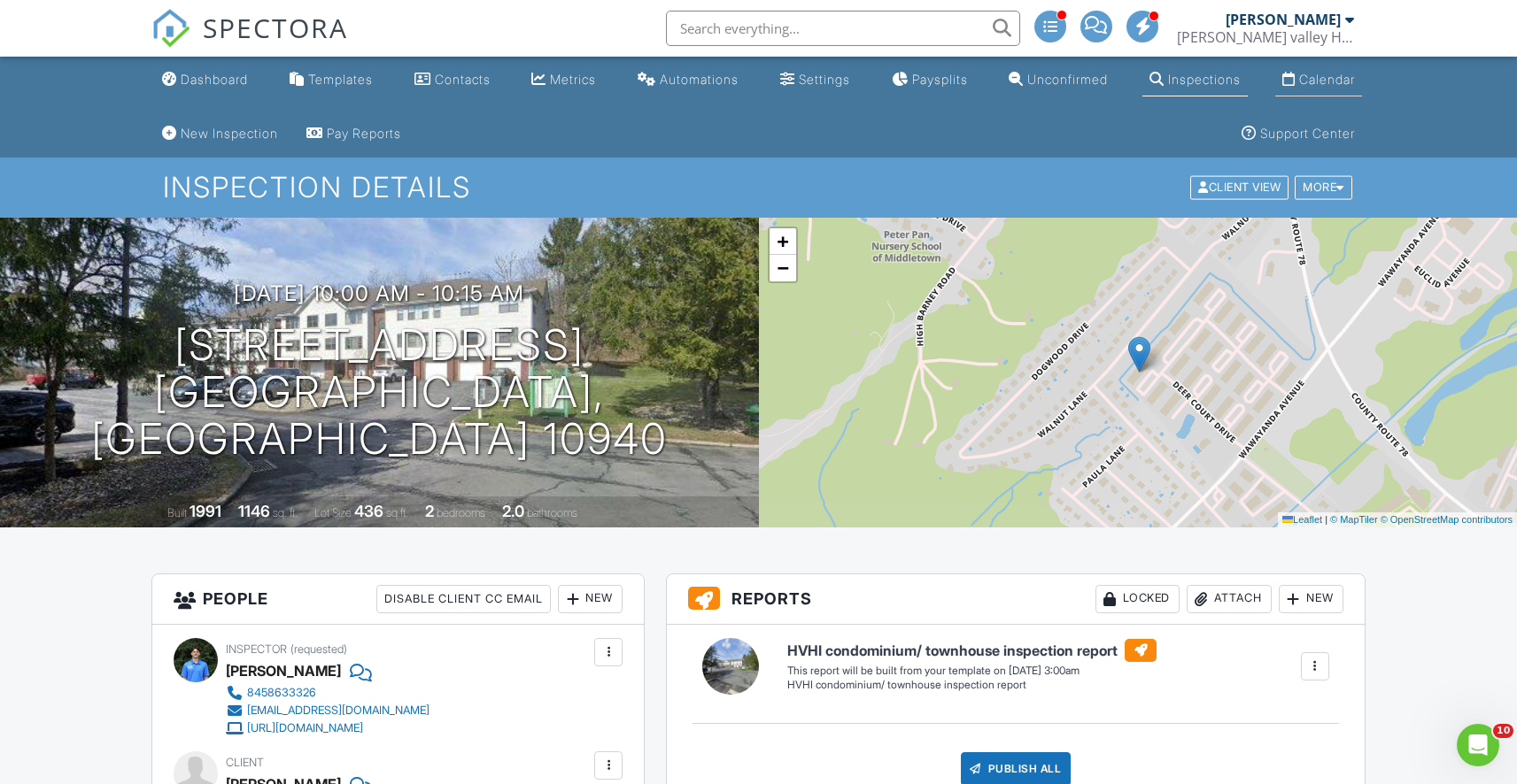
click at [1325, 89] on link "Calendar" at bounding box center [1318, 81] width 87 height 33
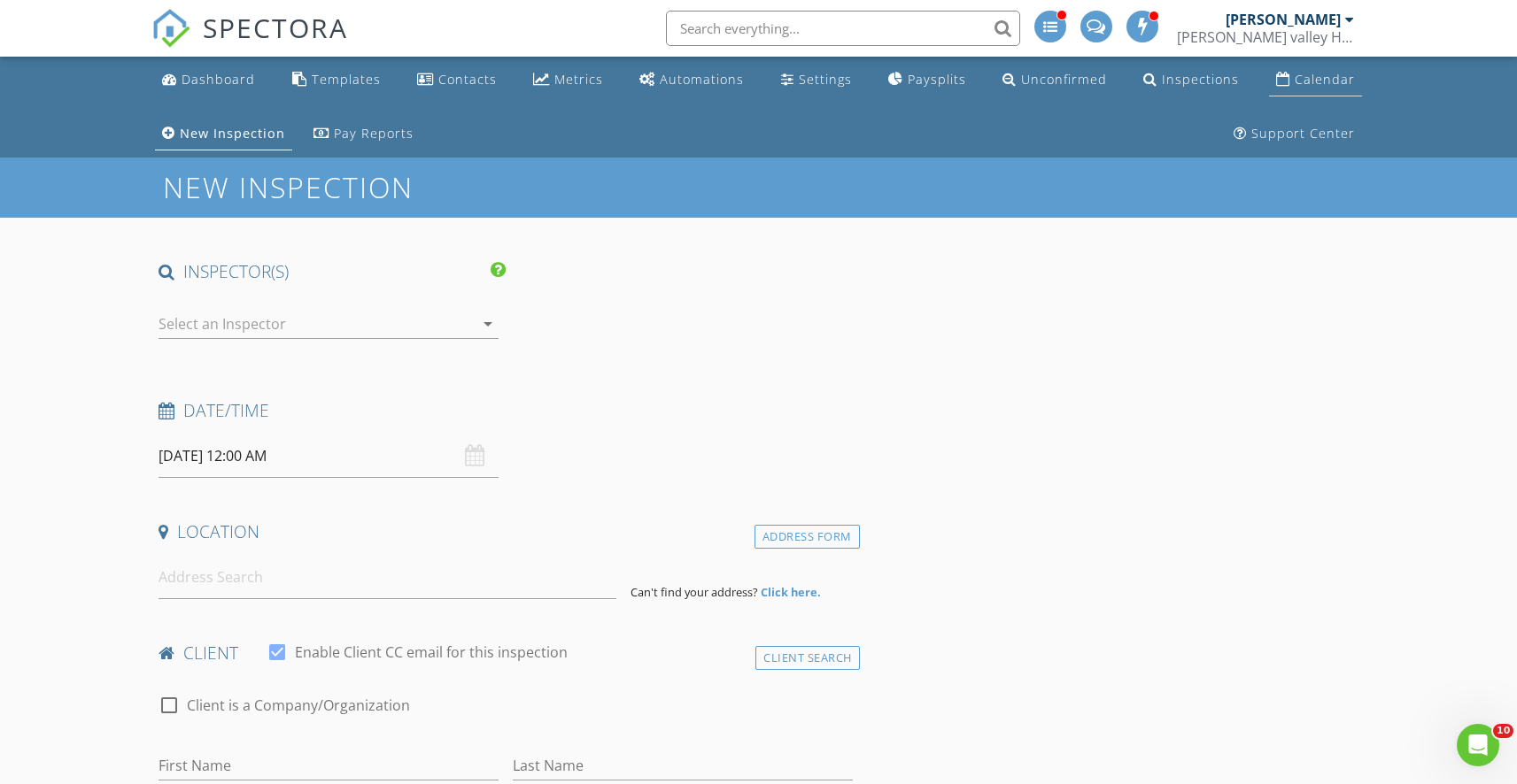
click at [1313, 90] on link "Calendar" at bounding box center [1314, 81] width 93 height 33
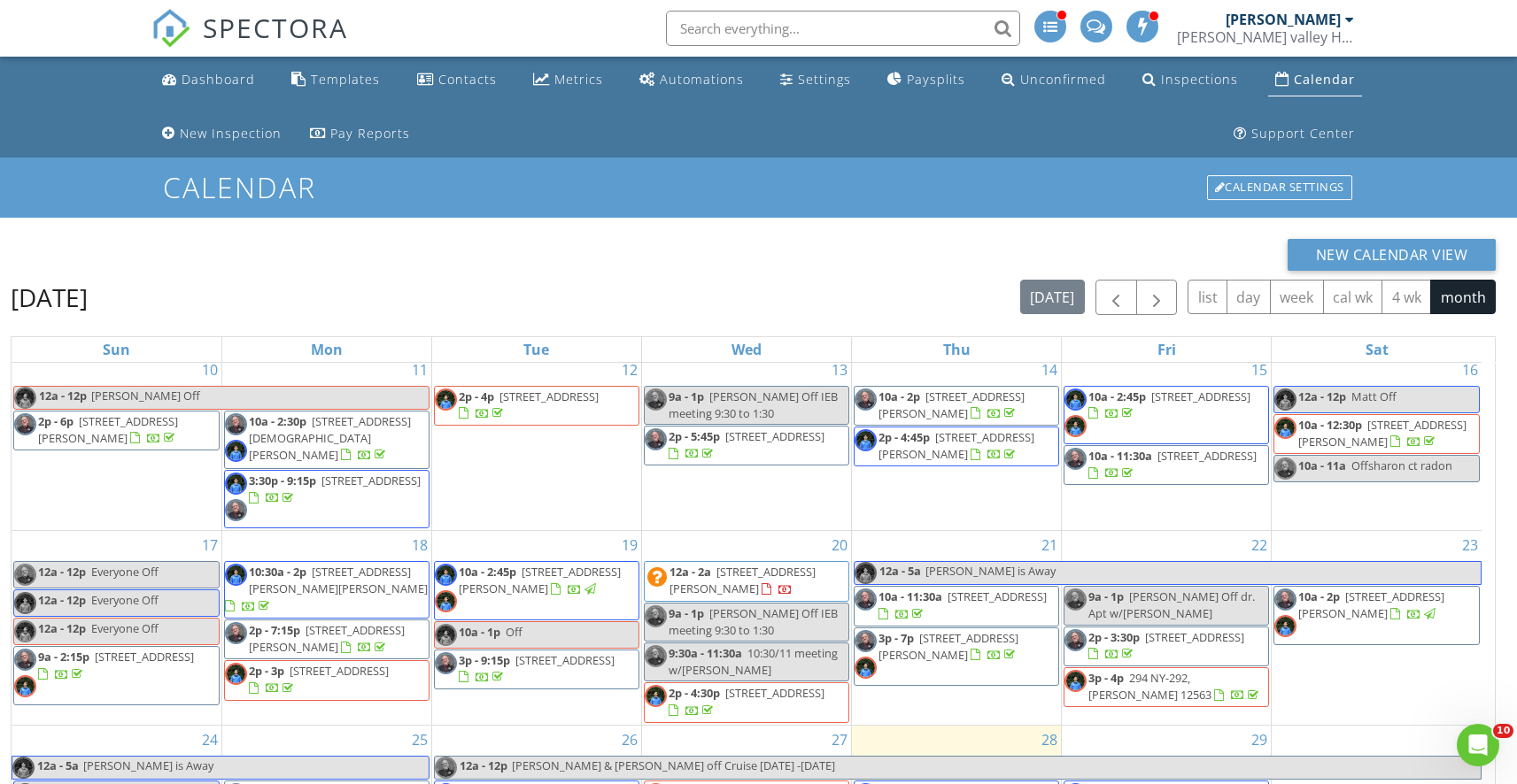
scroll to position [290, 0]
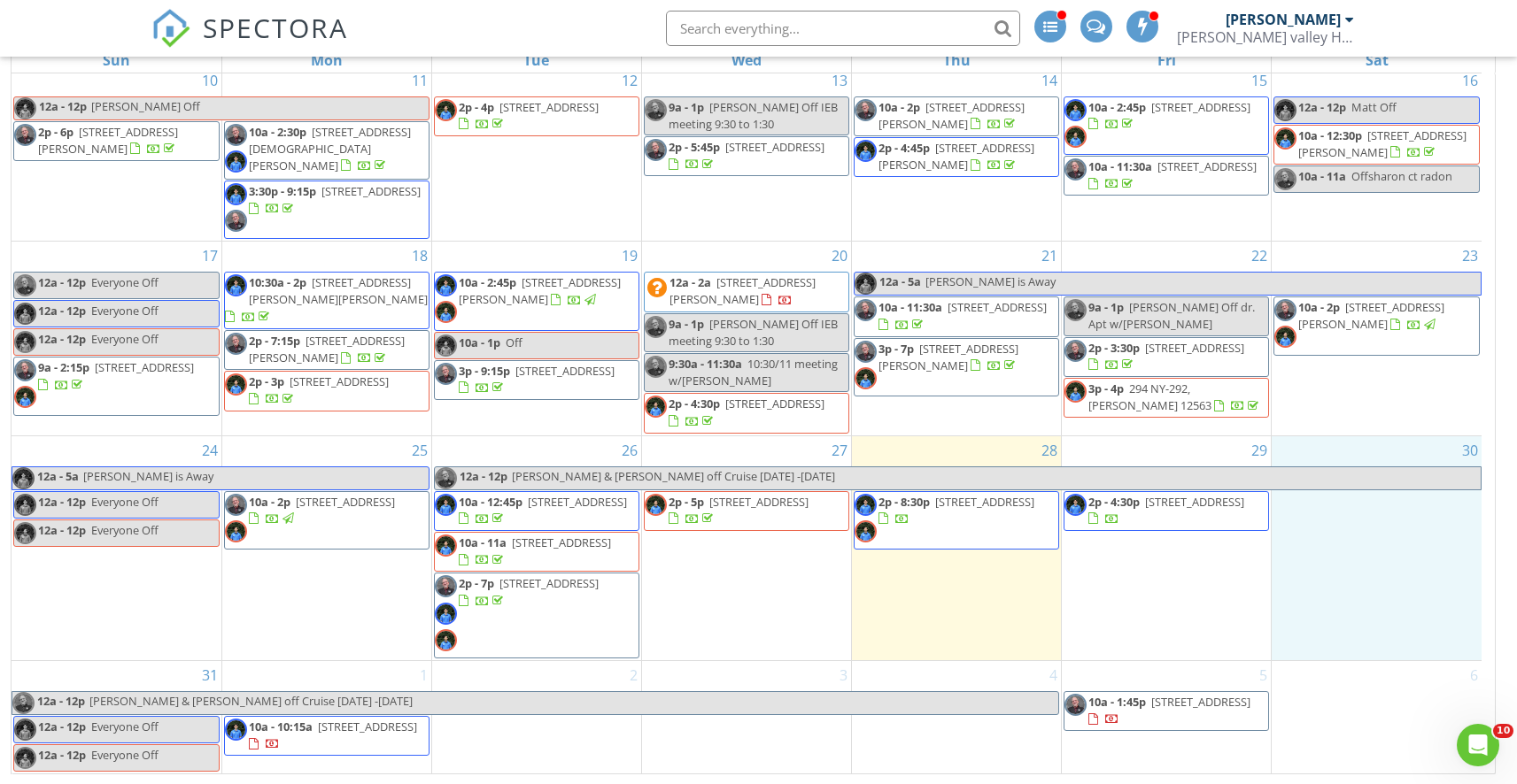
click at [1355, 537] on div "30" at bounding box center [1376, 548] width 210 height 224
click at [1365, 471] on link "Inspection" at bounding box center [1376, 463] width 91 height 28
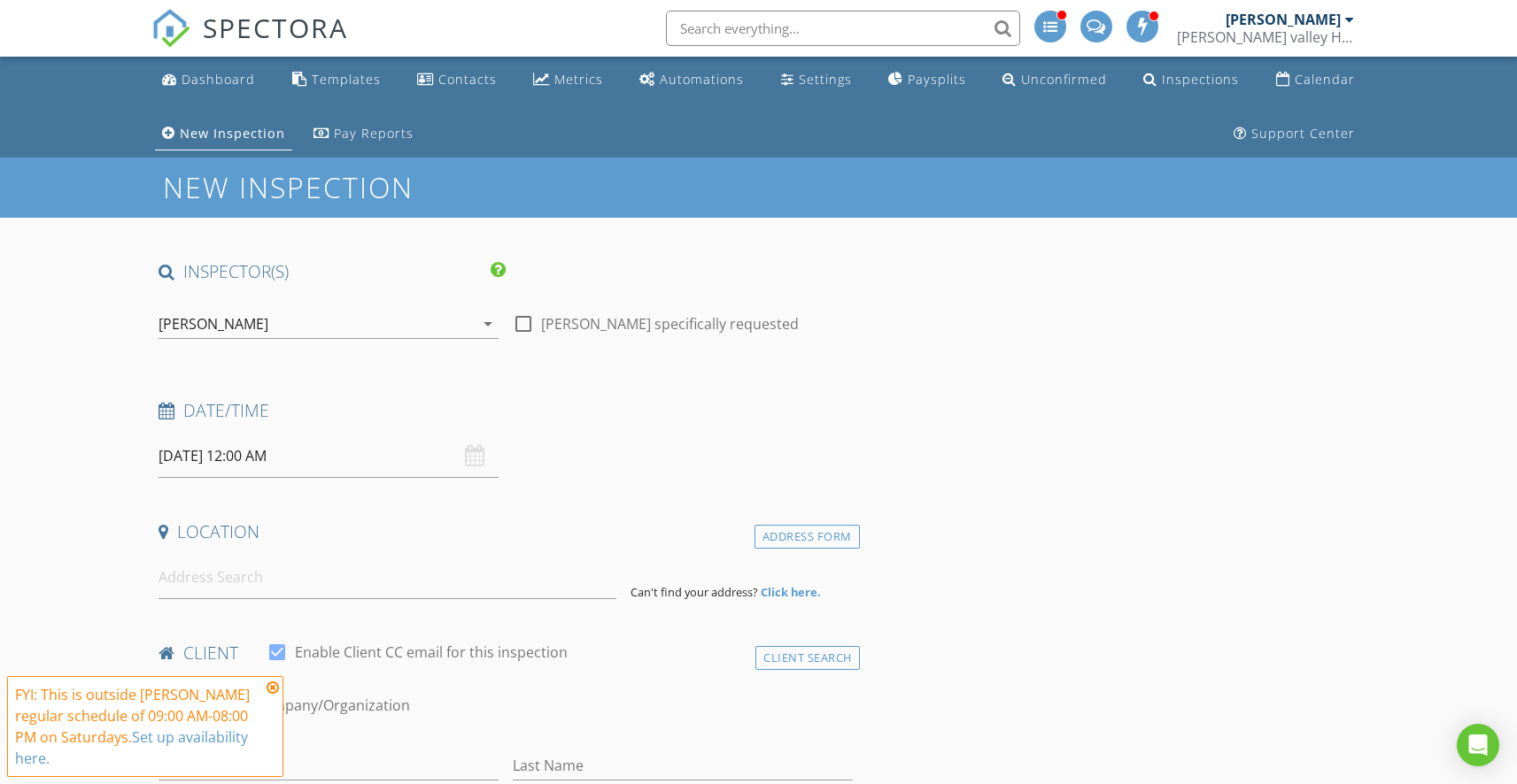
click at [477, 314] on icon "arrow_drop_down" at bounding box center [487, 324] width 21 height 21
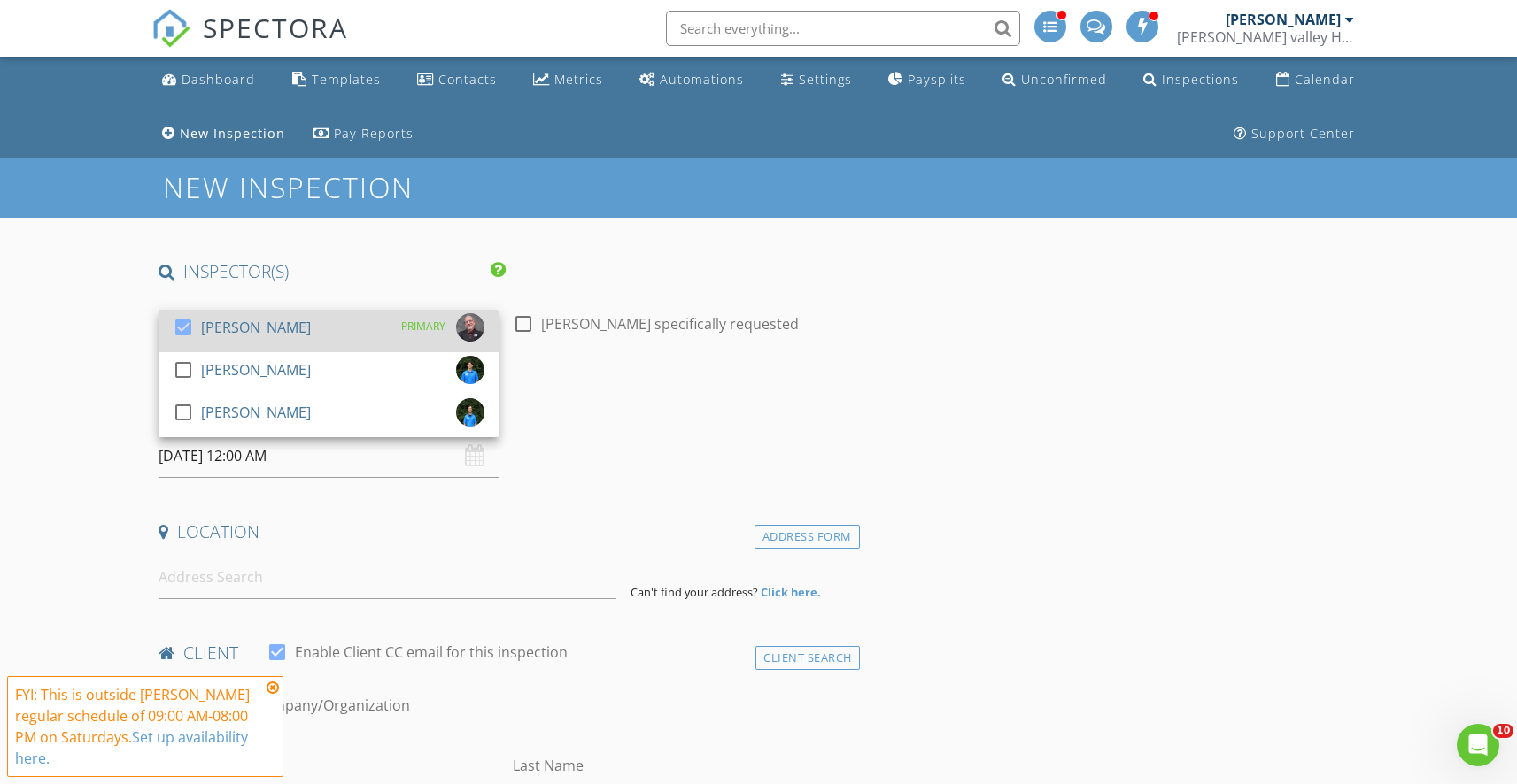
click at [261, 336] on div "[PERSON_NAME]" at bounding box center [256, 327] width 110 height 28
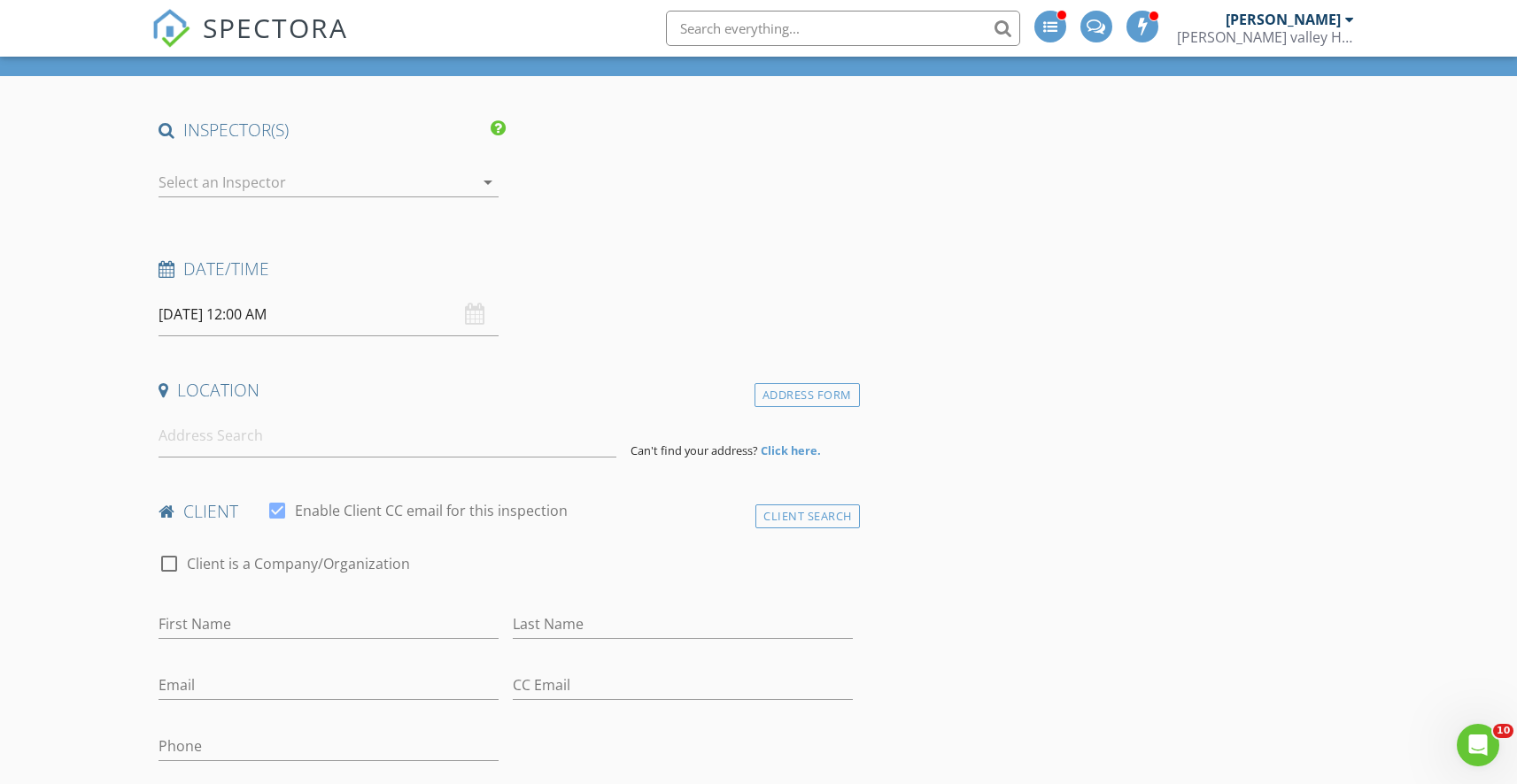
scroll to position [160, 0]
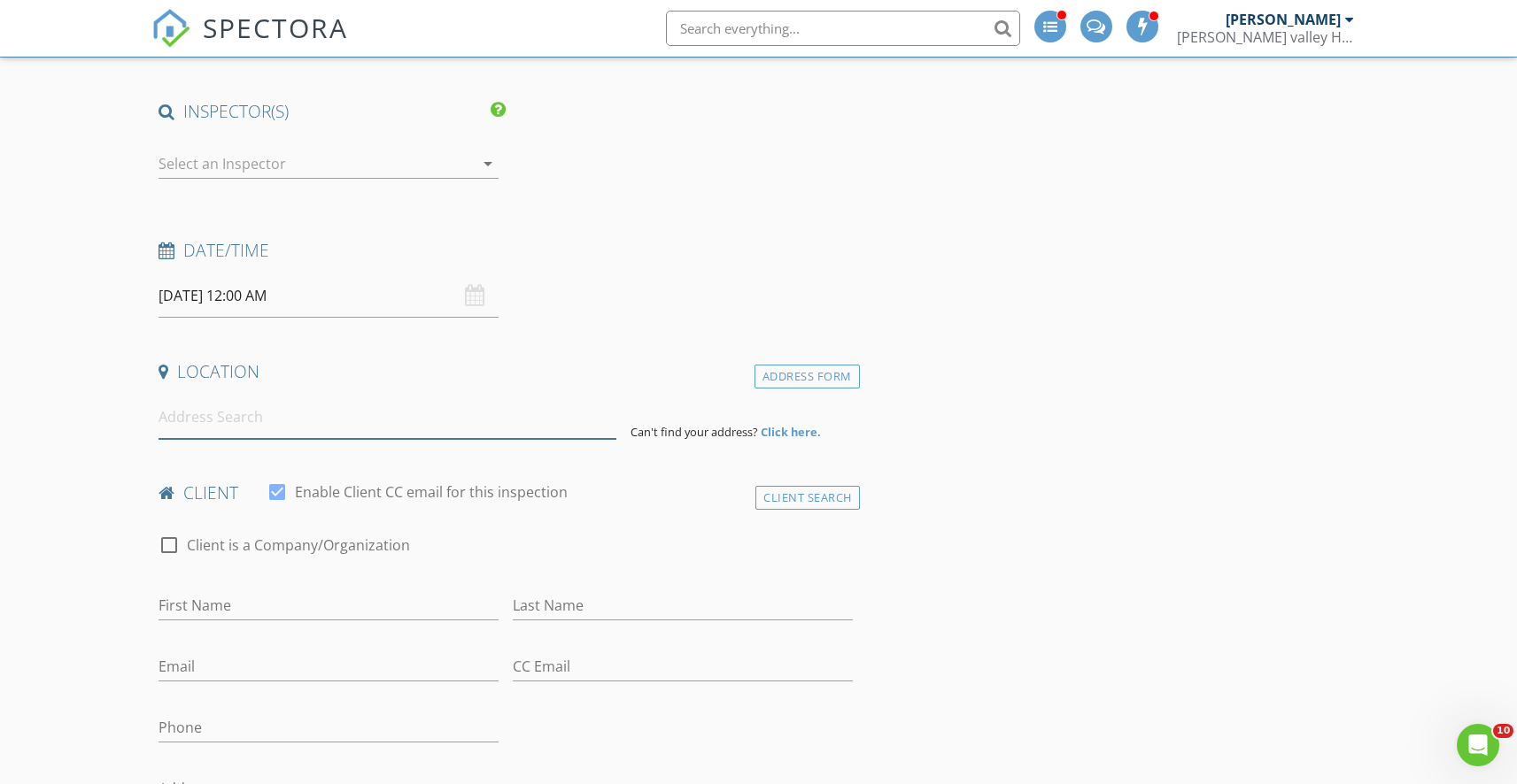
click at [264, 412] on input at bounding box center [387, 416] width 458 height 43
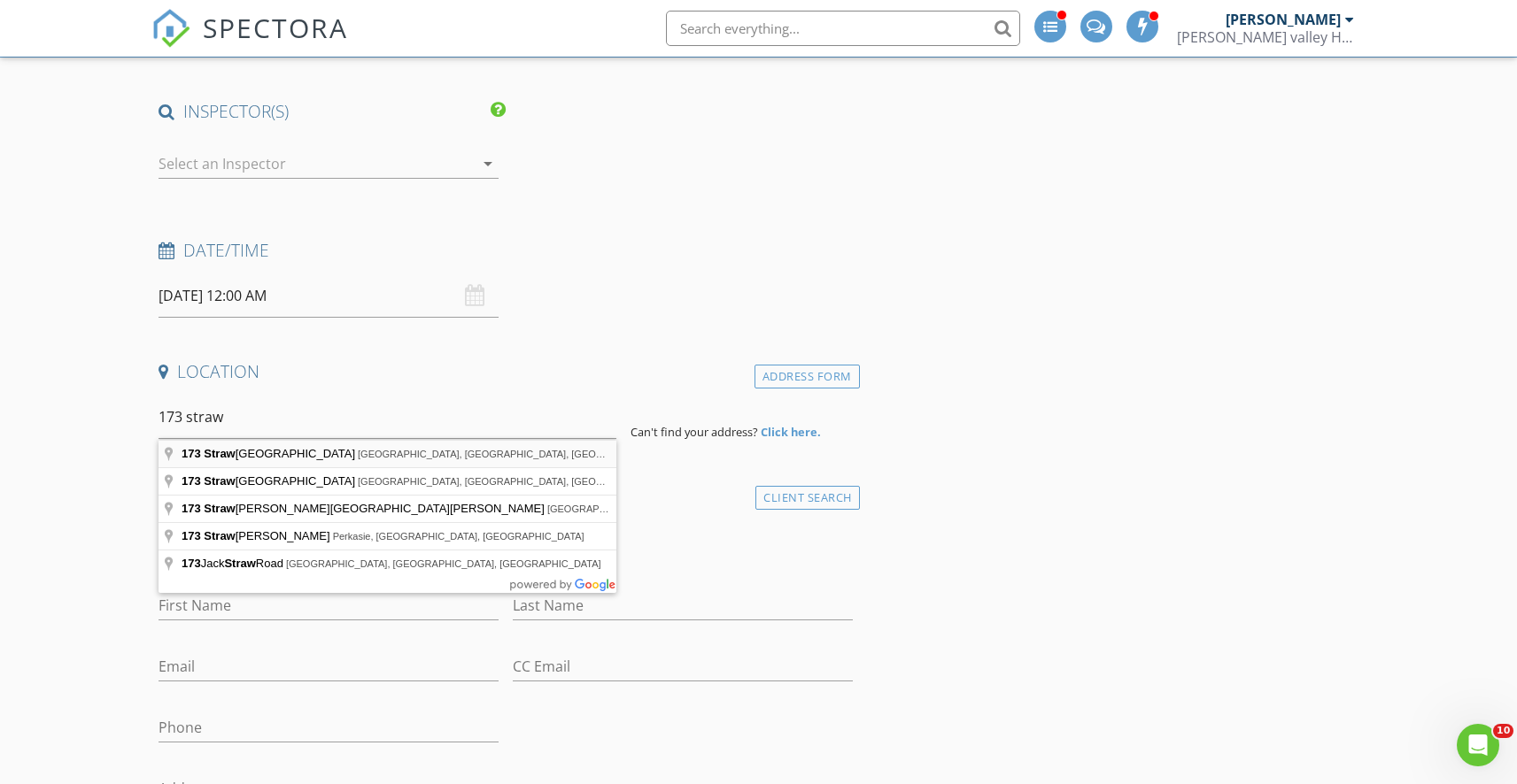
type input "173 Strawtown Road, New City, NY, USA"
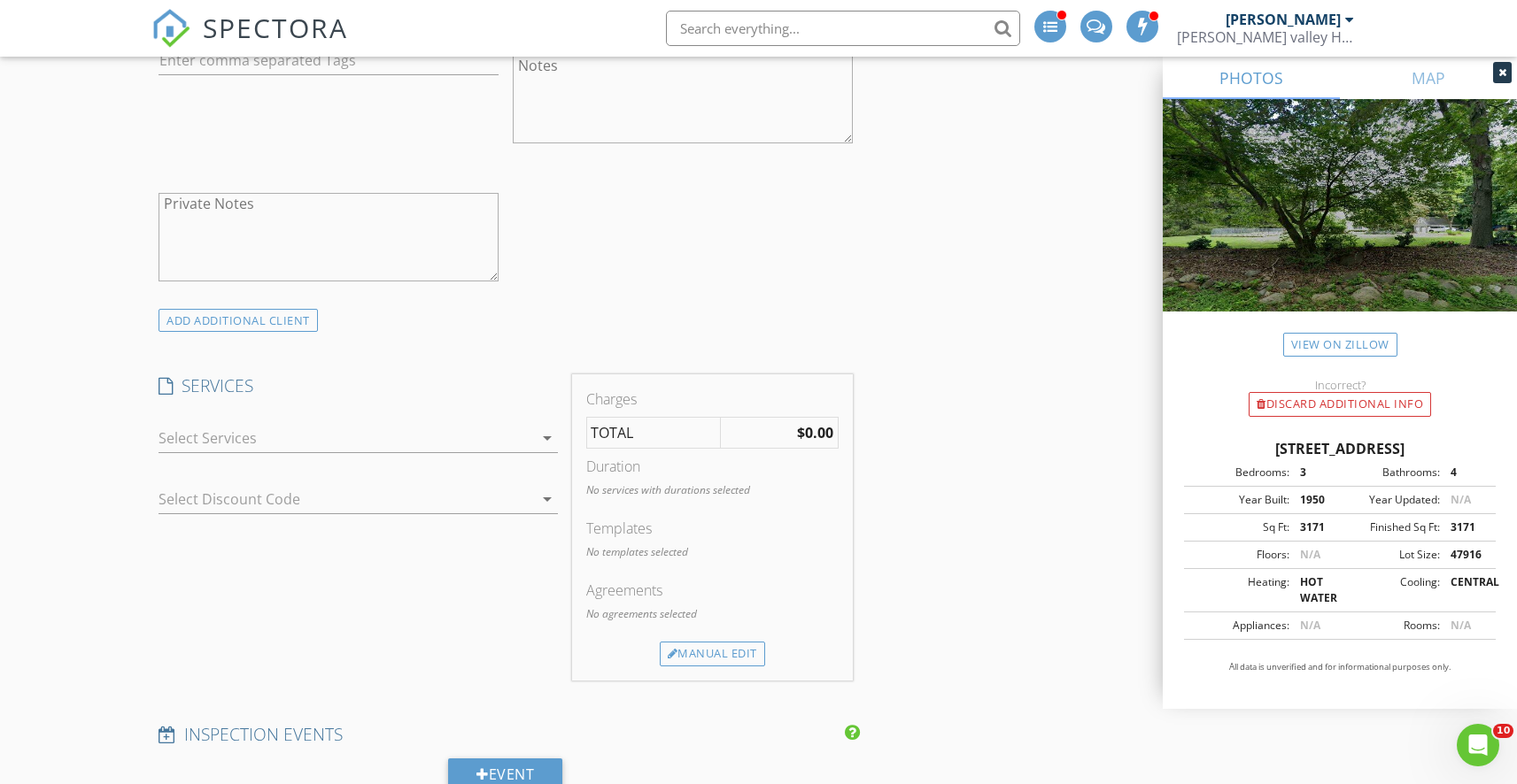
scroll to position [1227, 0]
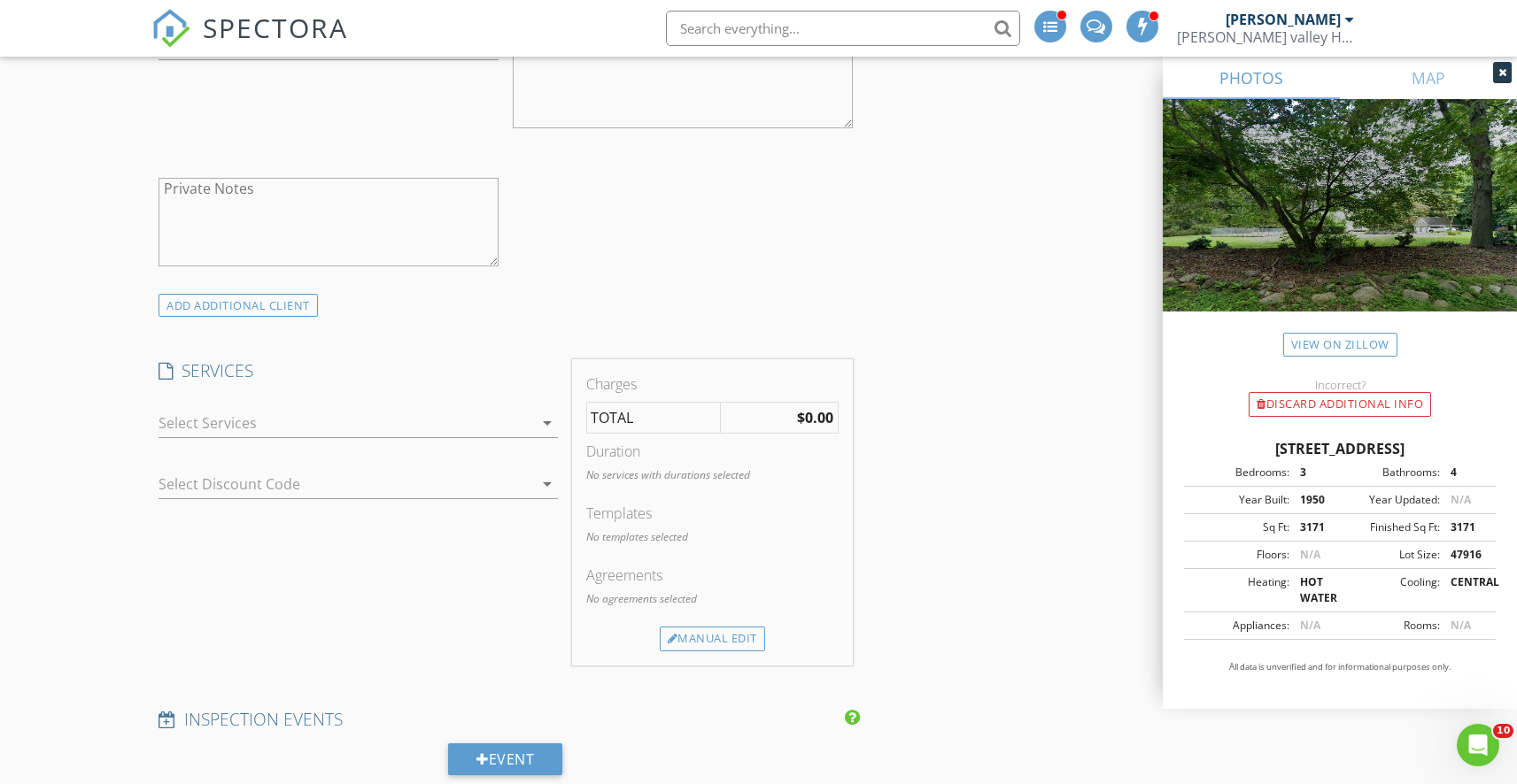
click at [462, 413] on div at bounding box center [345, 423] width 373 height 28
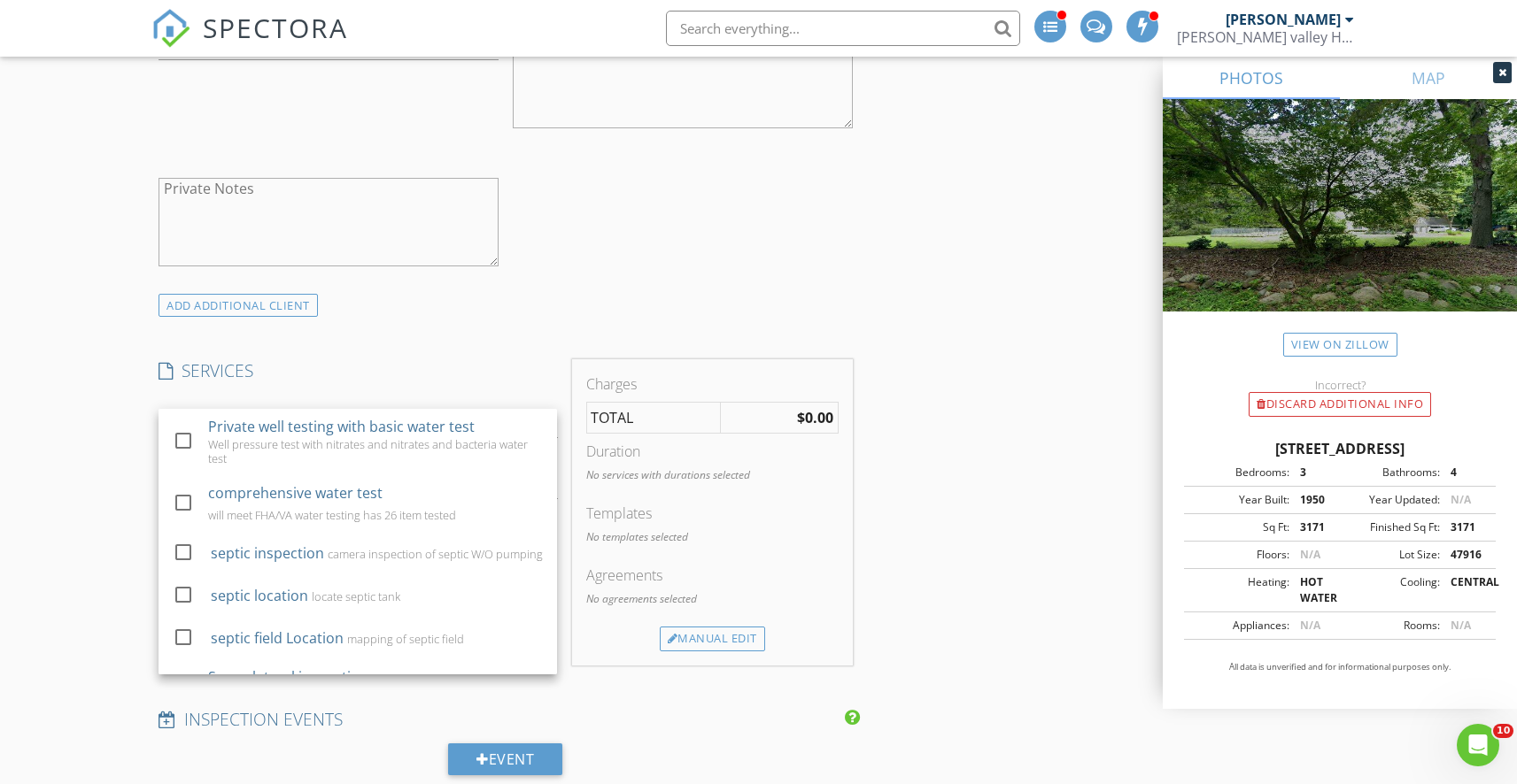
scroll to position [546, 0]
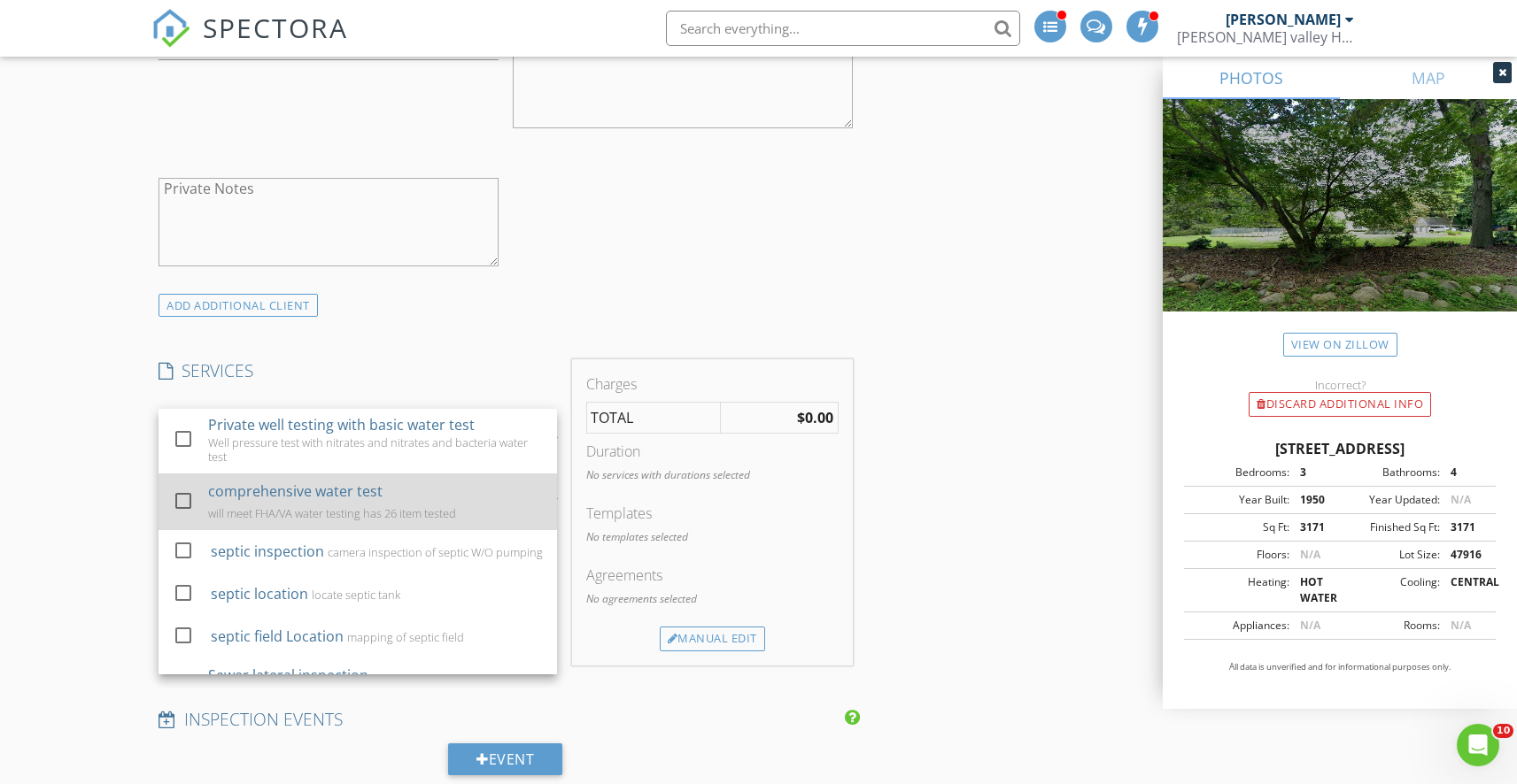
click at [283, 514] on div "comprehensive water test will meet FHA/VA water testing has 26 item tested" at bounding box center [375, 502] width 335 height 57
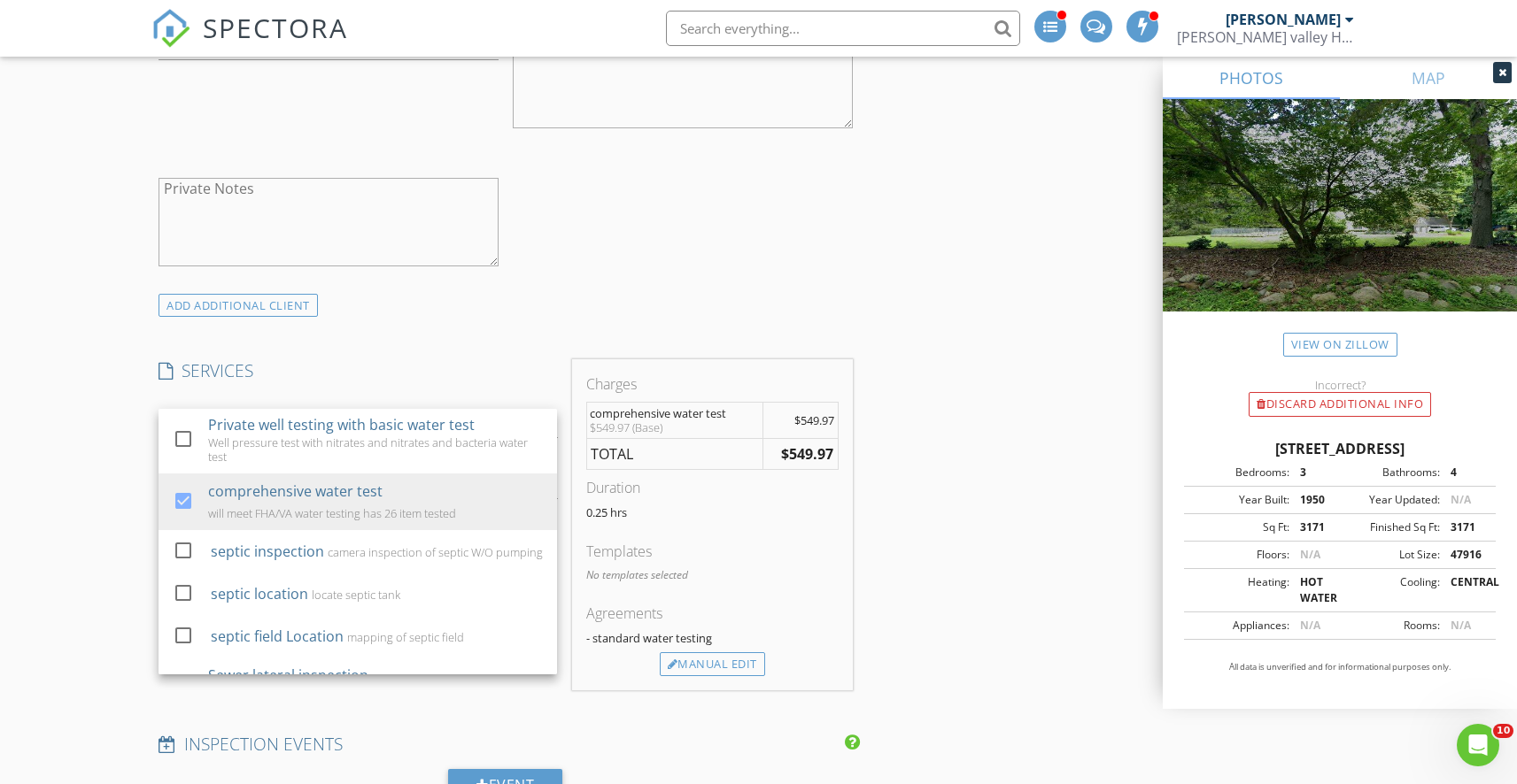
click at [115, 504] on div "New Inspection INSPECTOR(S) check_box_outline_blank David Roth check_box_outlin…" at bounding box center [758, 767] width 1517 height 3672
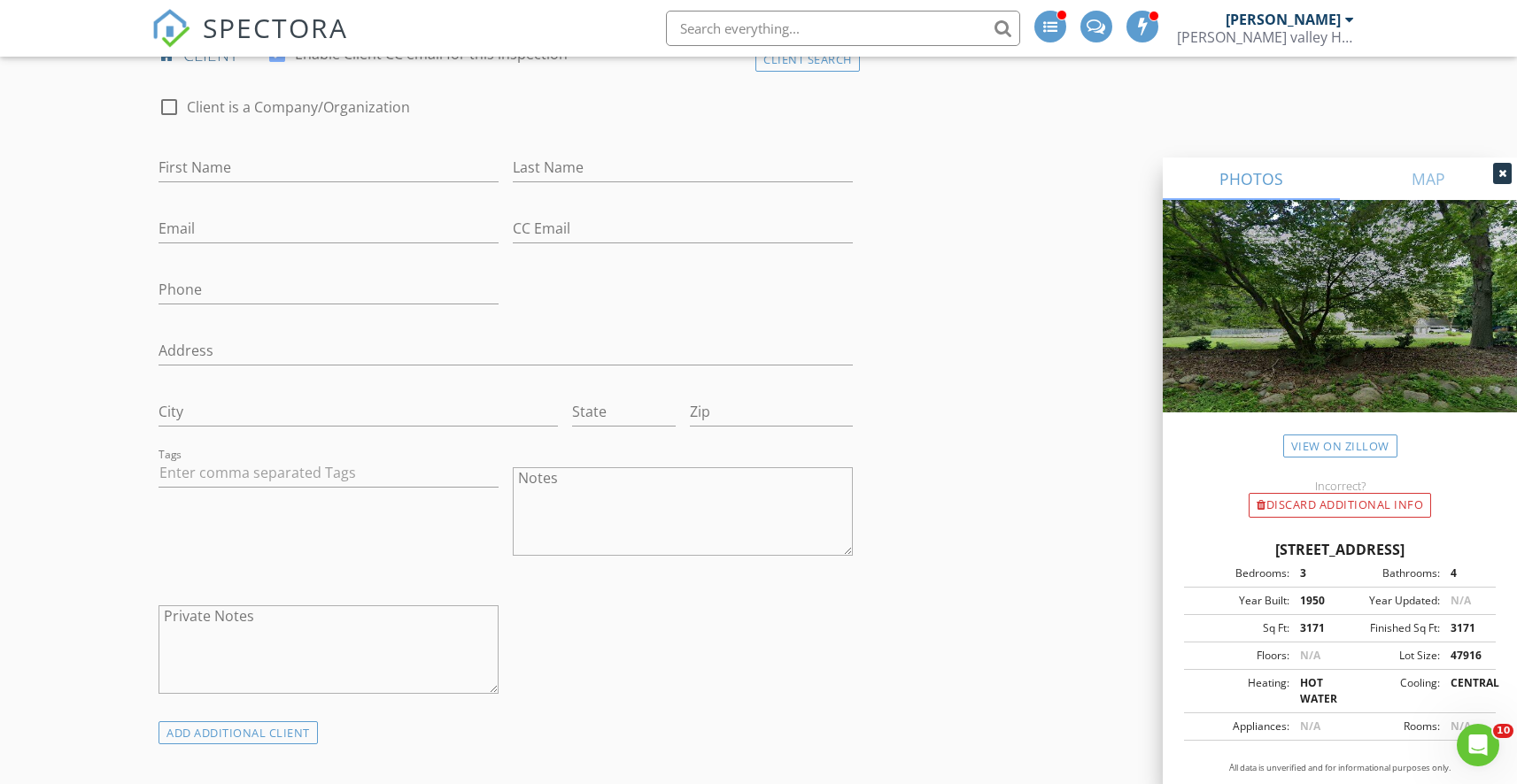
scroll to position [0, 0]
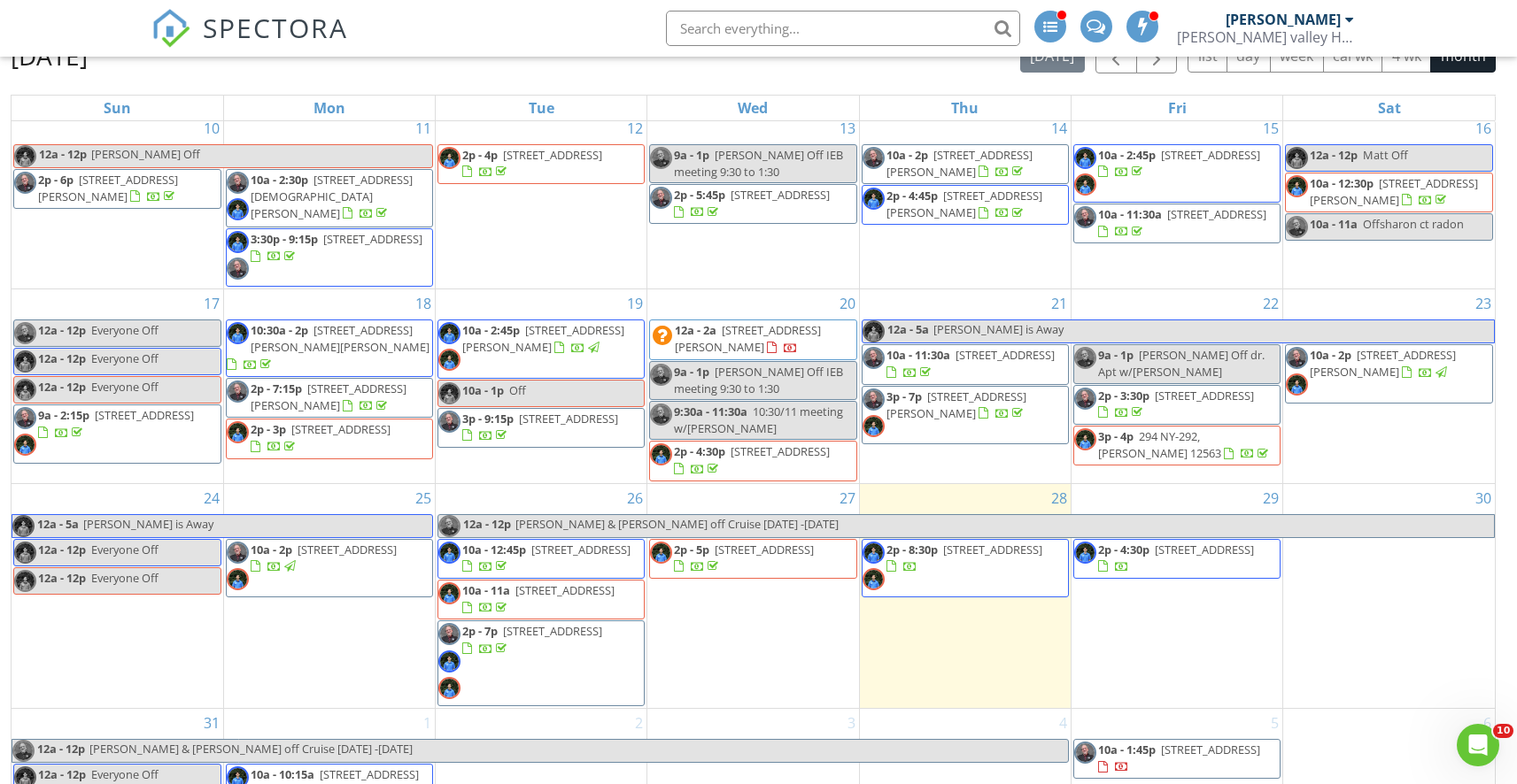
scroll to position [290, 0]
